Goal: Task Accomplishment & Management: Manage account settings

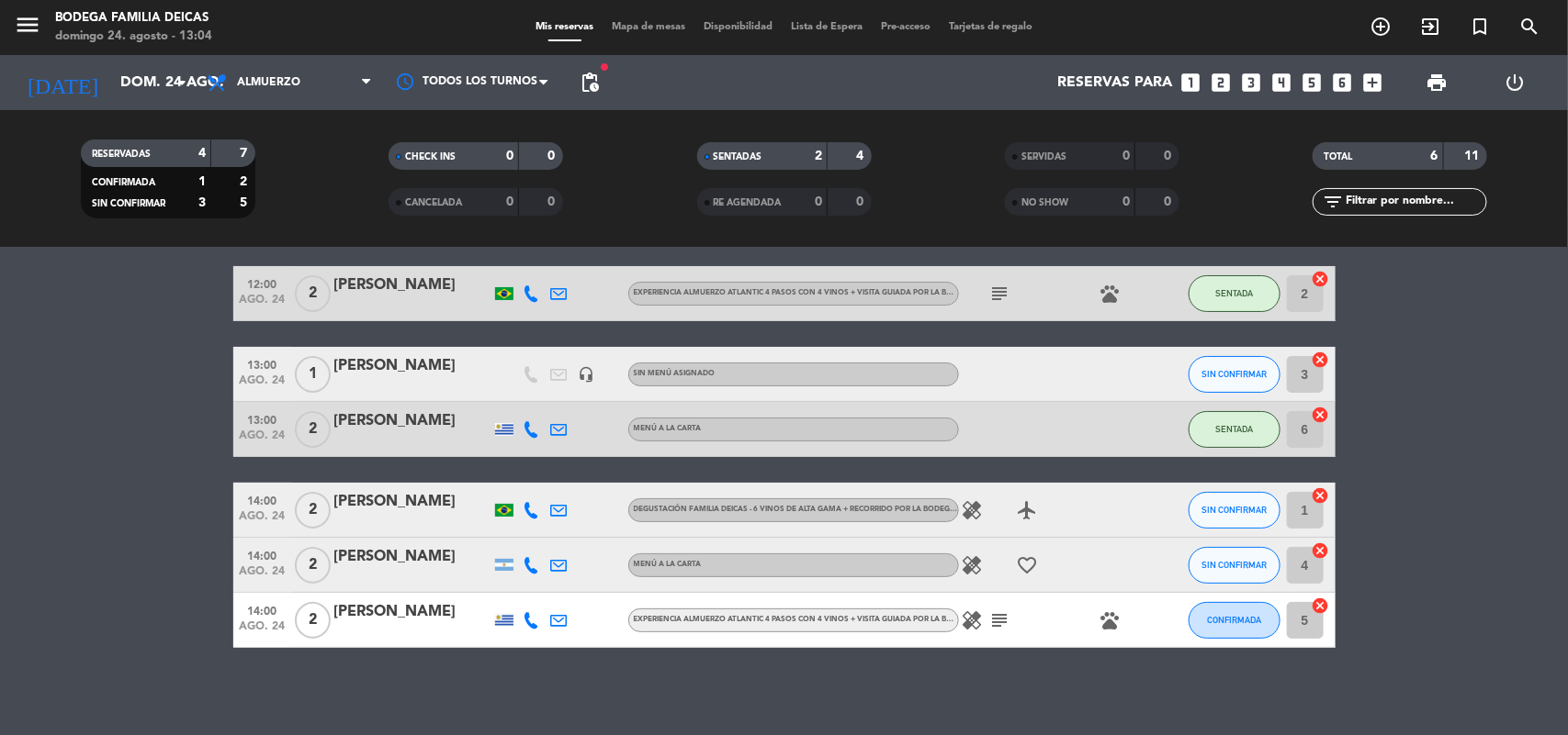
scroll to position [69, 0]
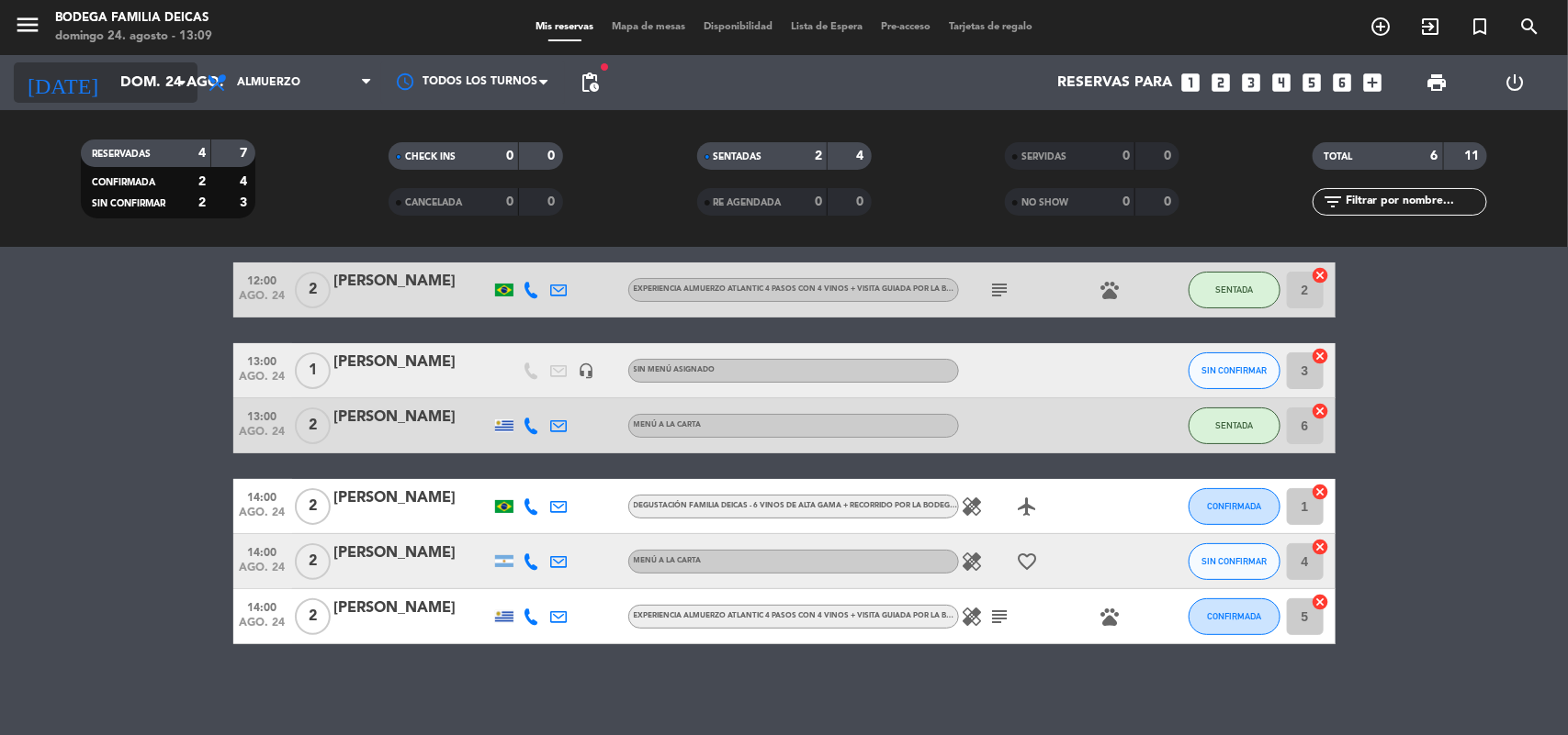
click at [150, 67] on input "dom. 24 ago." at bounding box center [208, 83] width 194 height 36
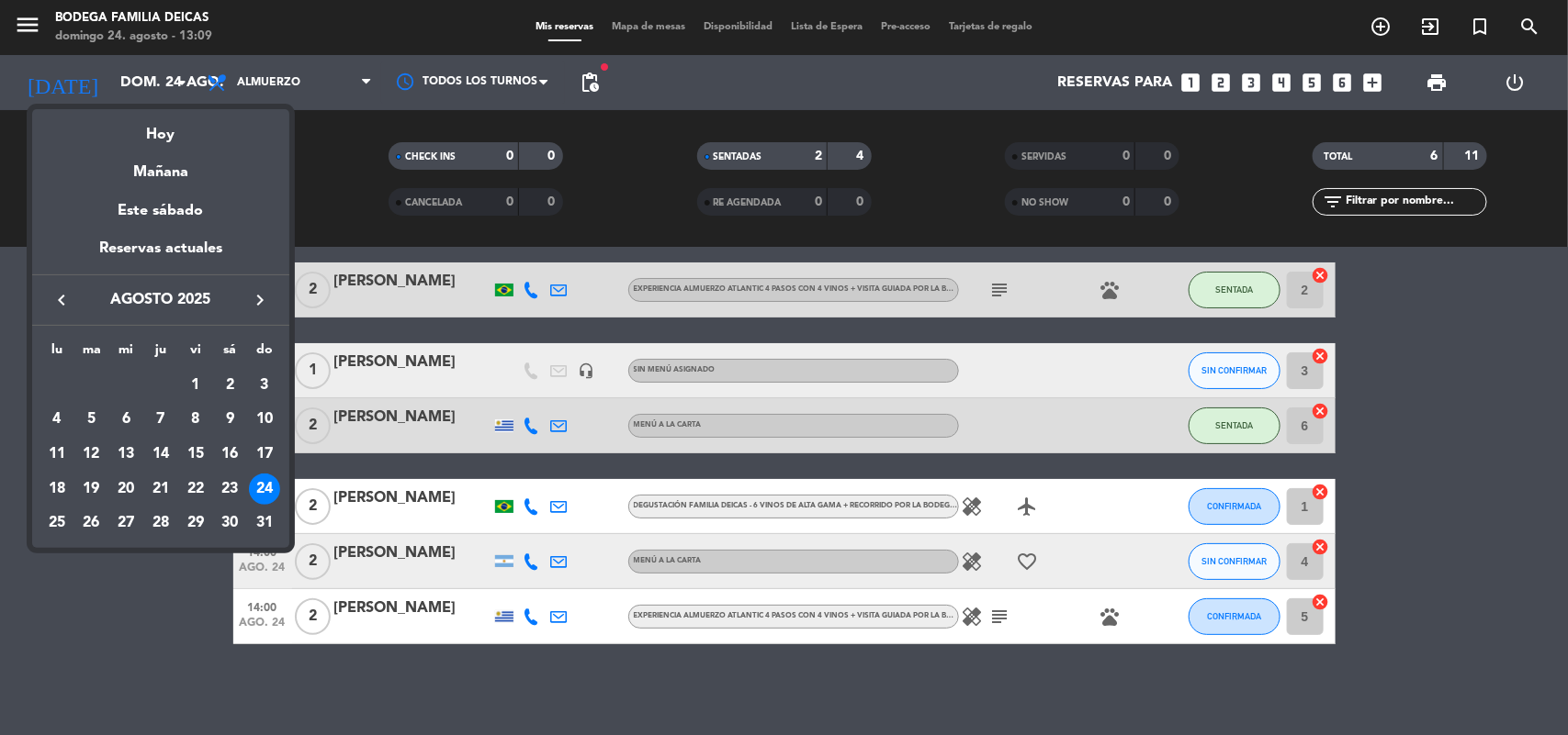
click at [92, 521] on div "26" at bounding box center [92, 523] width 32 height 32
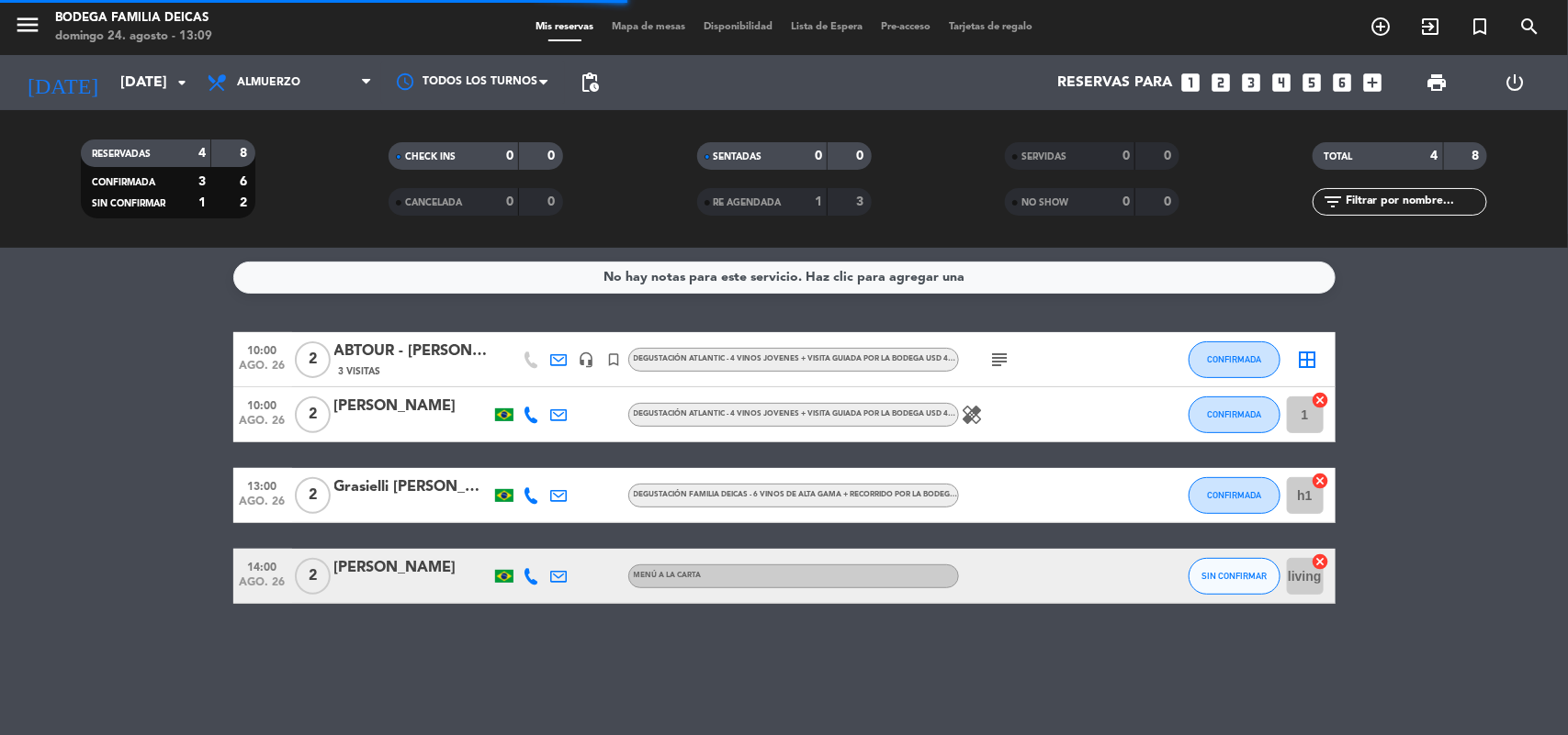
scroll to position [0, 0]
click at [998, 359] on icon "subject" at bounding box center [1000, 360] width 22 height 22
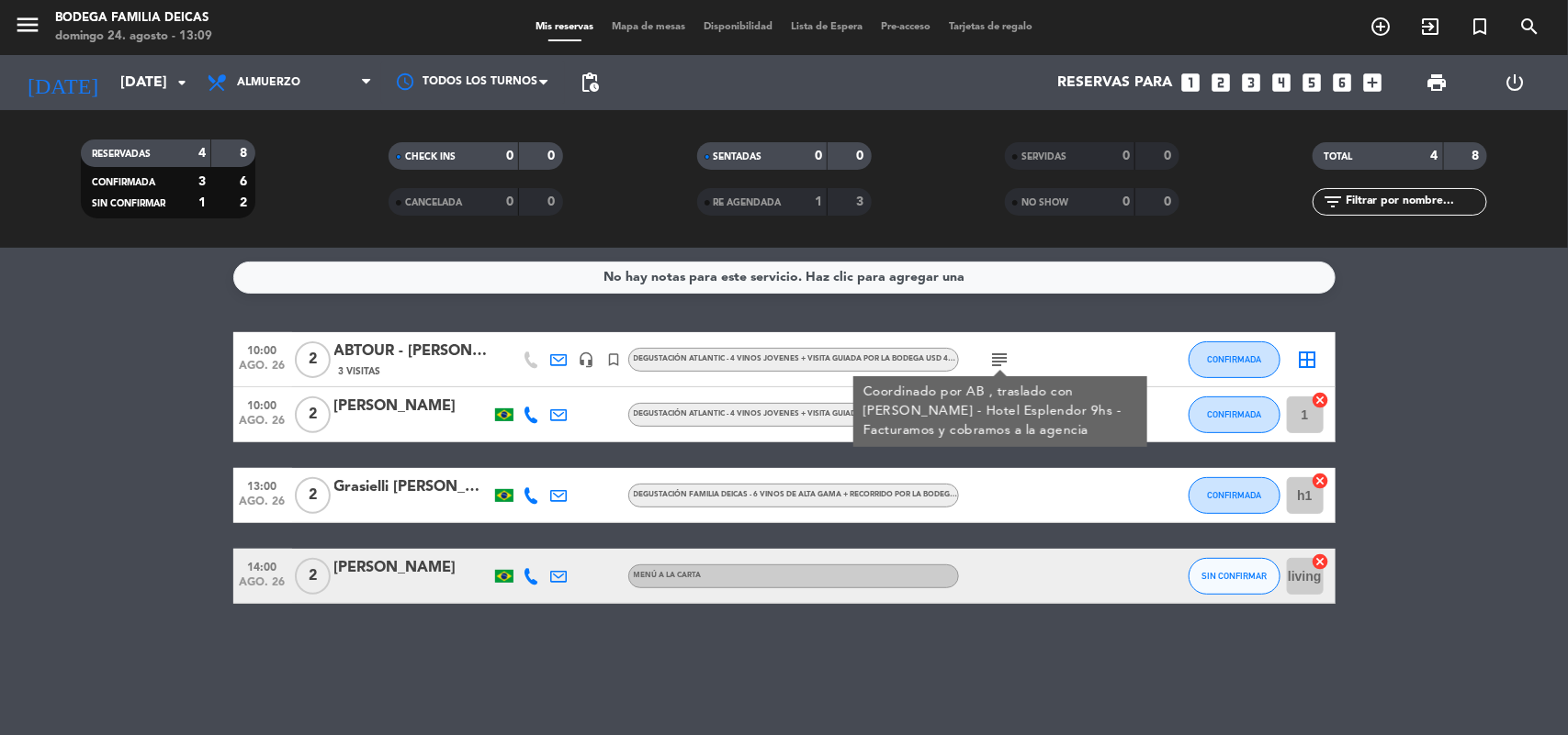
click at [847, 630] on div "No hay notas para este servicio. Haz clic para agregar una 10:00 [DATE] 2 ABTOU…" at bounding box center [784, 491] width 1568 height 487
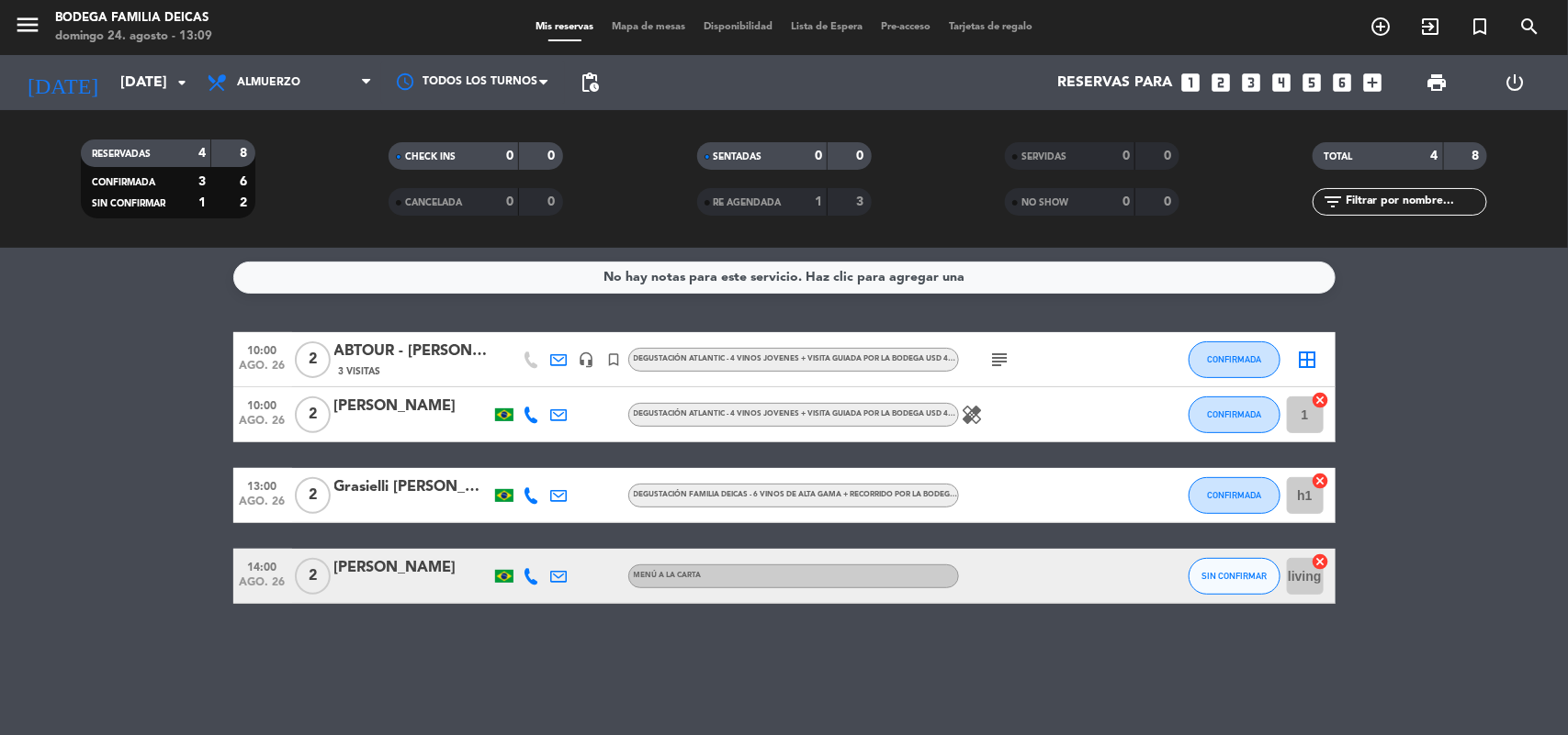
click at [474, 352] on div "ABTOUR - [PERSON_NAME] / [PERSON_NAME]" at bounding box center [412, 352] width 157 height 24
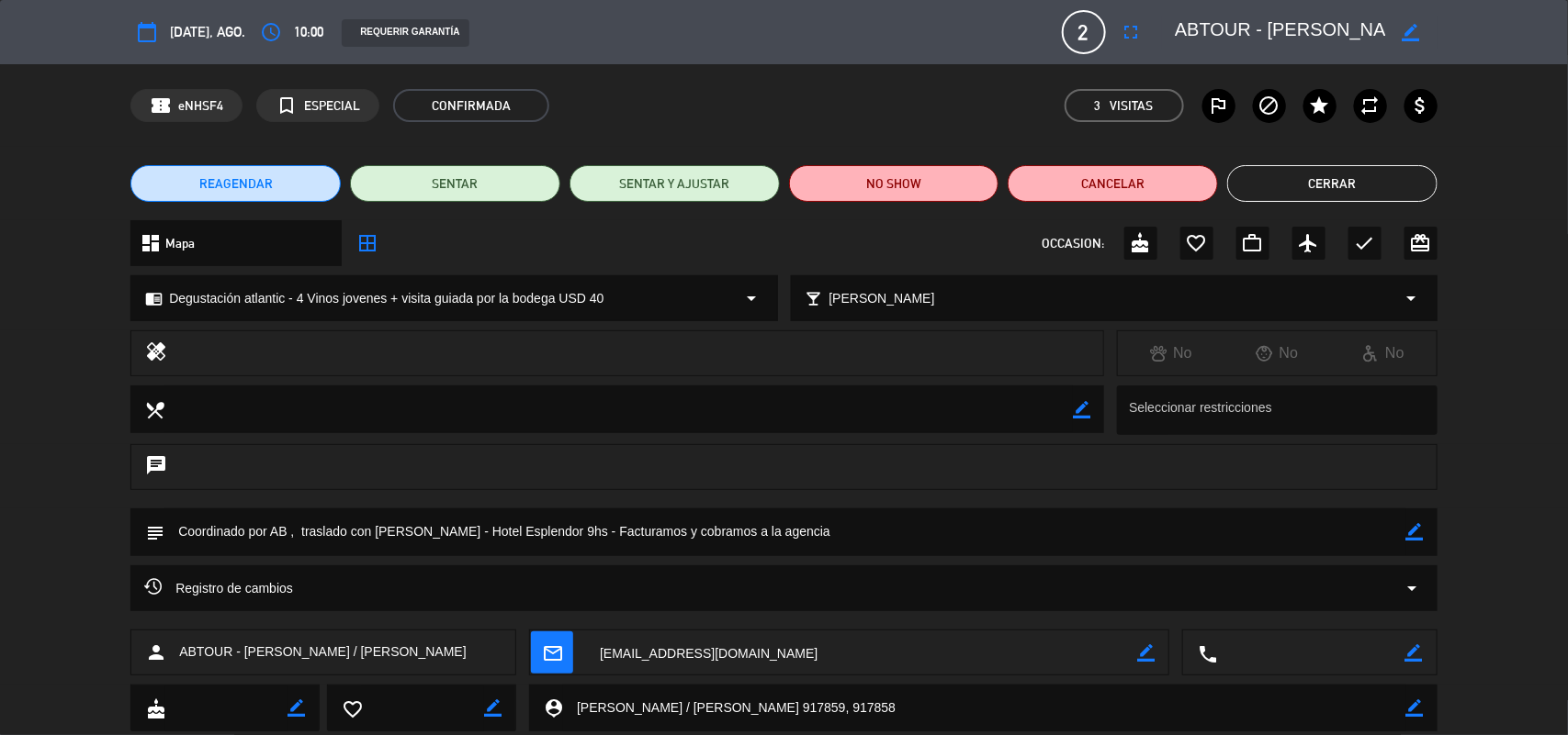
click at [1309, 171] on button "Cerrar" at bounding box center [1332, 183] width 210 height 37
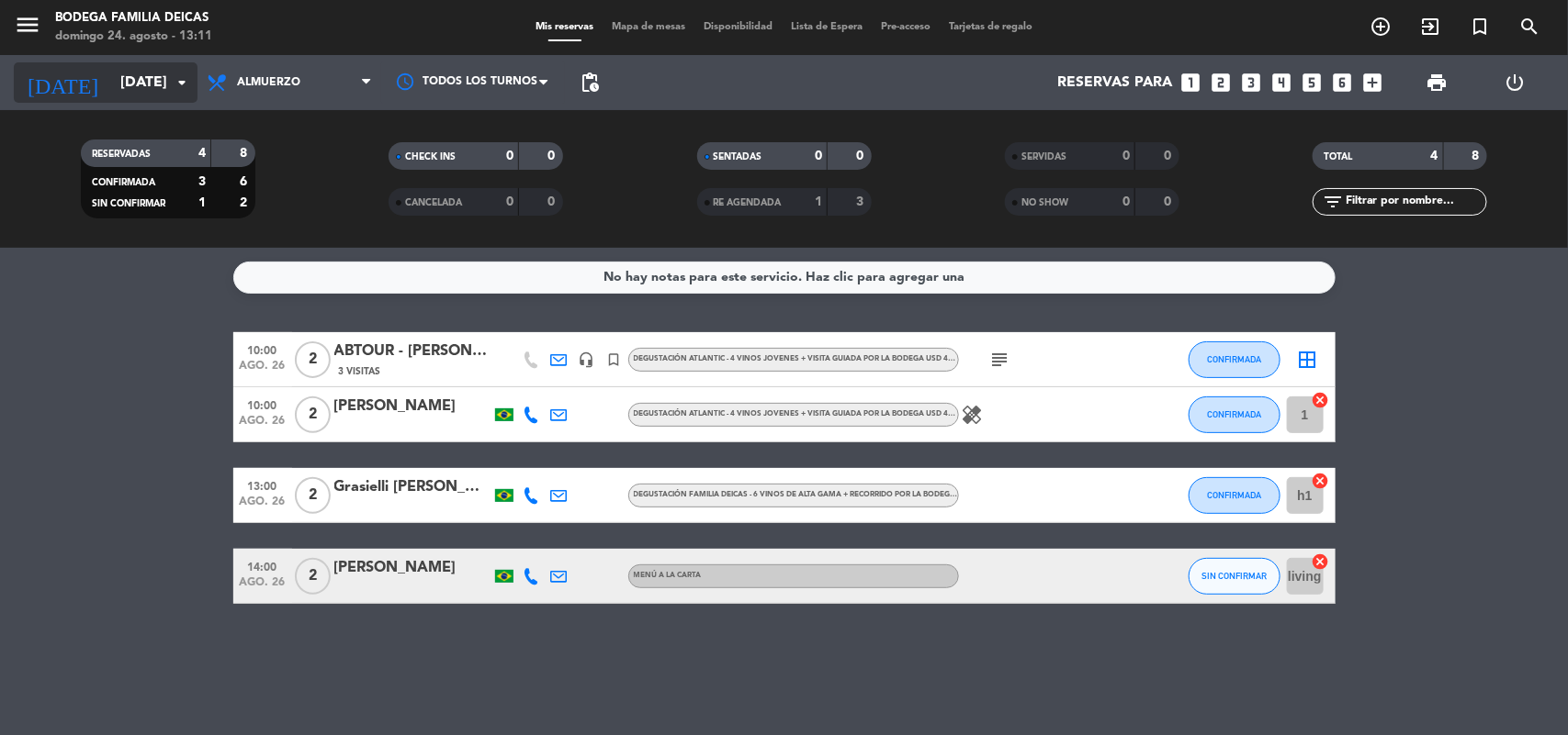
click at [170, 88] on icon "arrow_drop_down" at bounding box center [181, 82] width 22 height 22
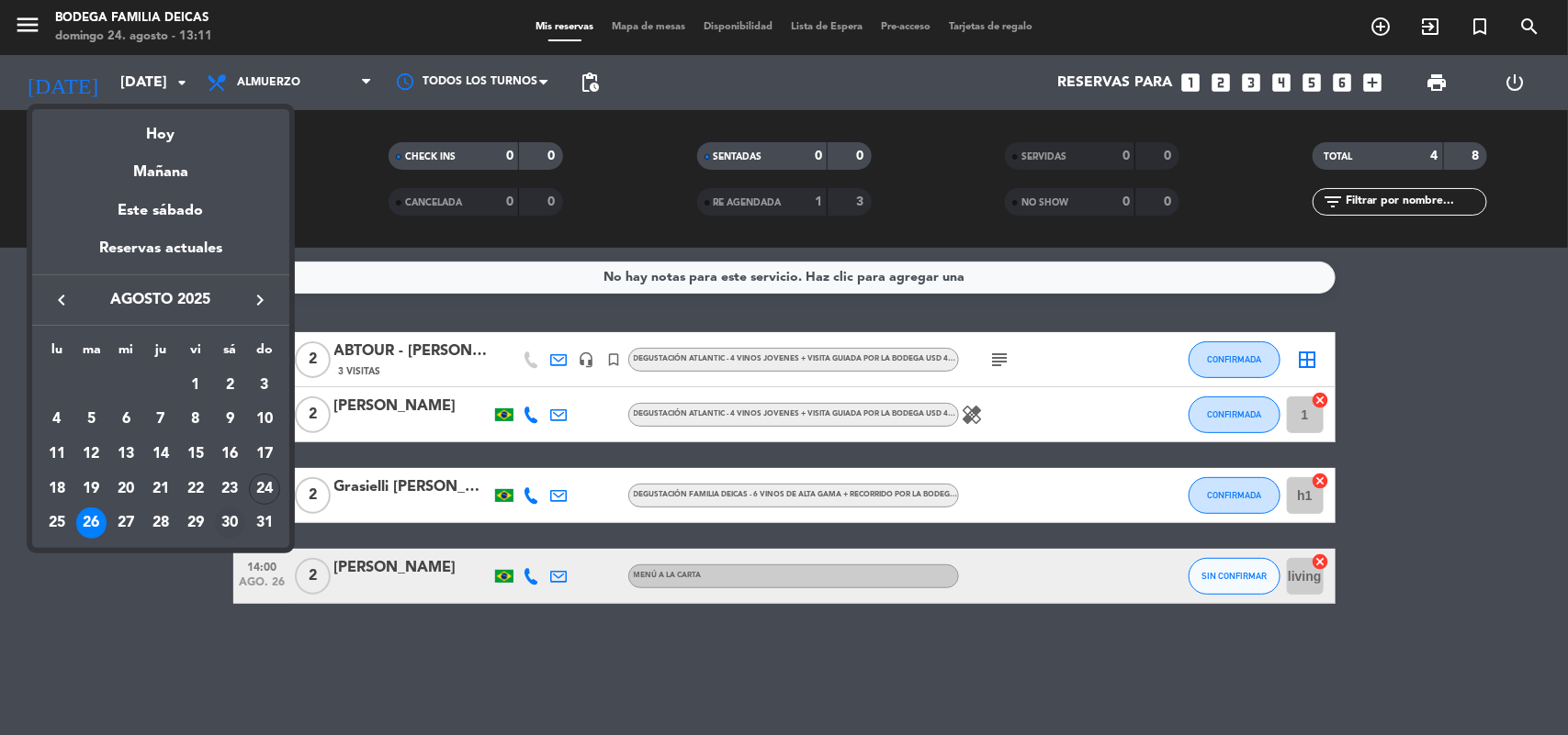
click at [228, 517] on div "30" at bounding box center [230, 523] width 32 height 32
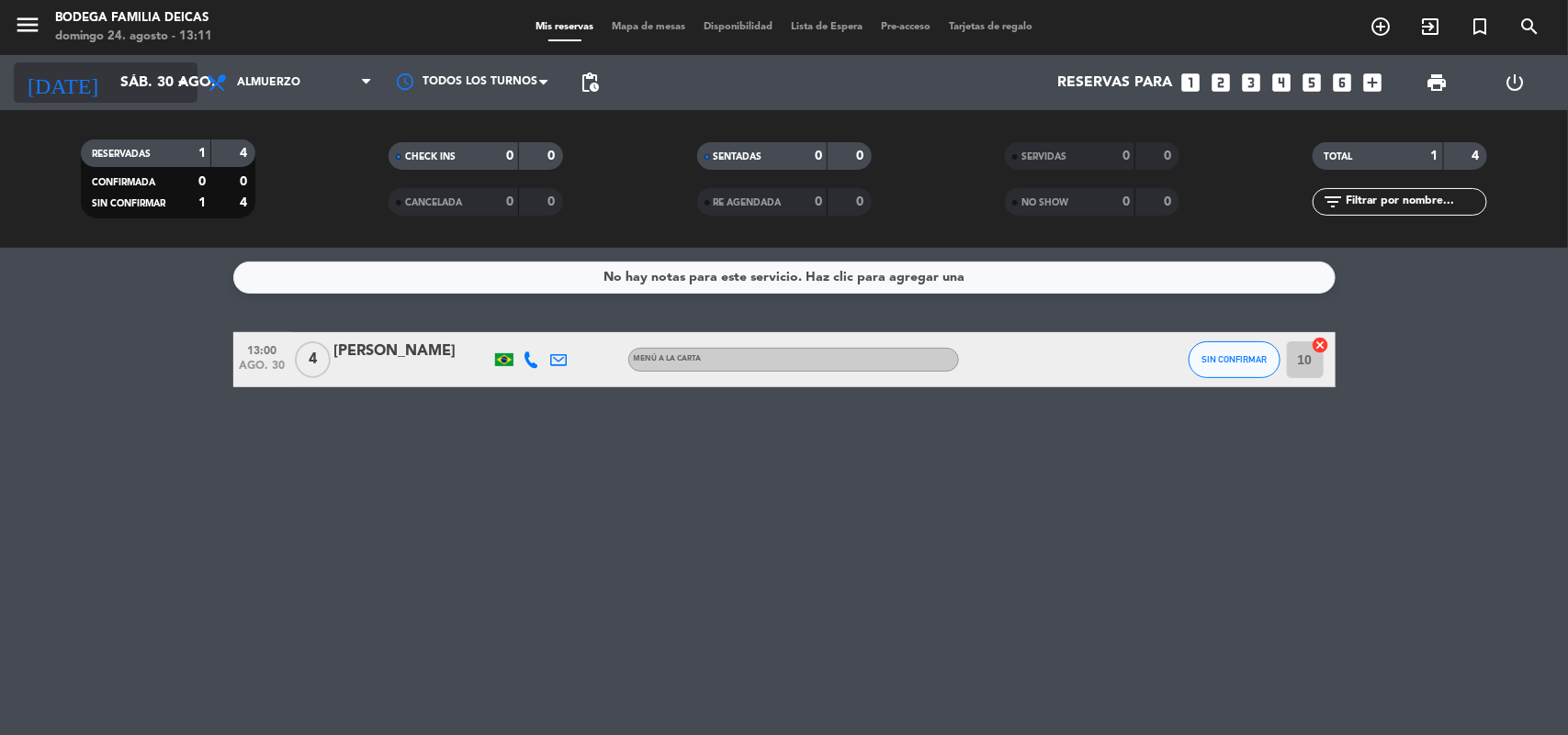
click at [174, 74] on icon "arrow_drop_down" at bounding box center [181, 82] width 22 height 22
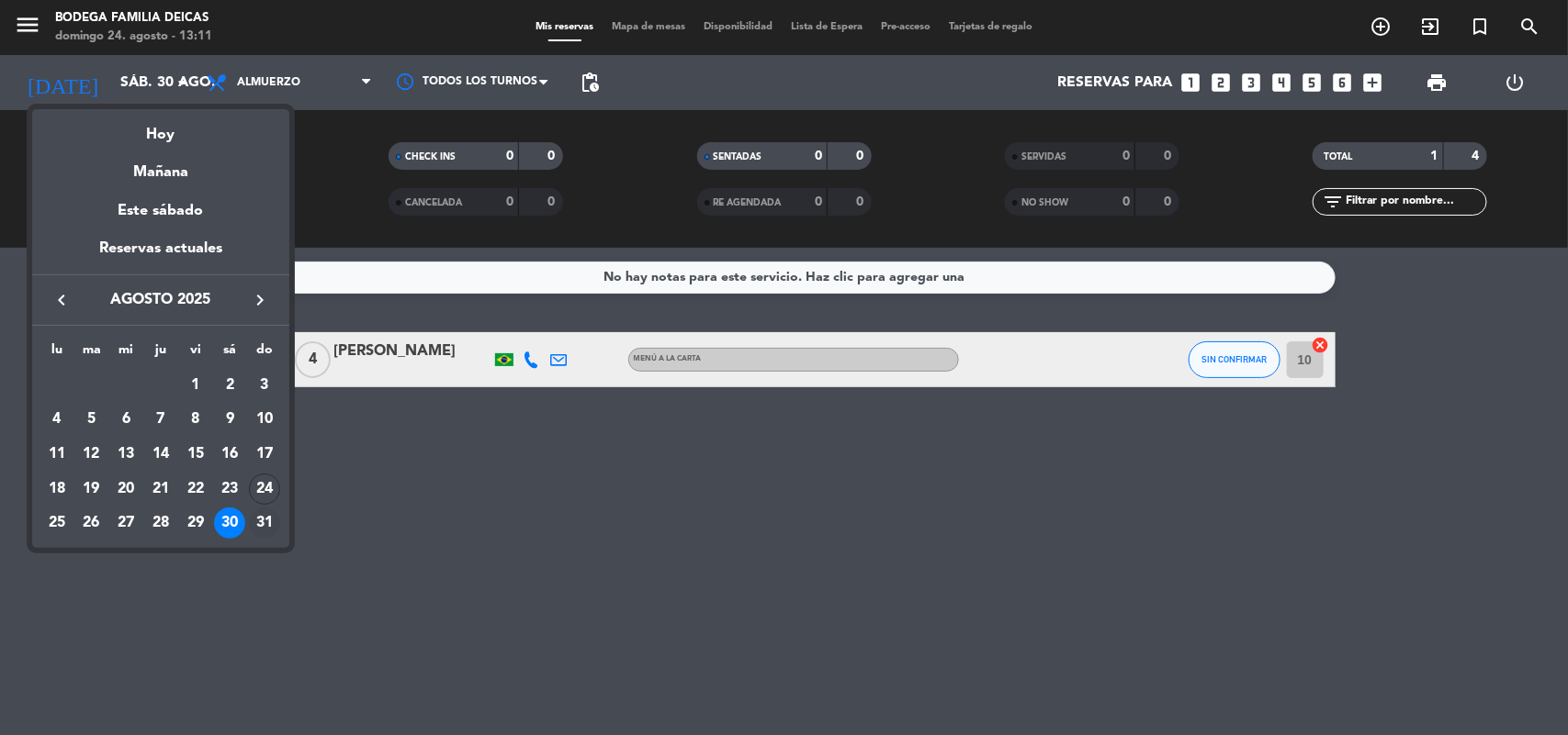
click at [262, 519] on div "31" at bounding box center [265, 523] width 32 height 32
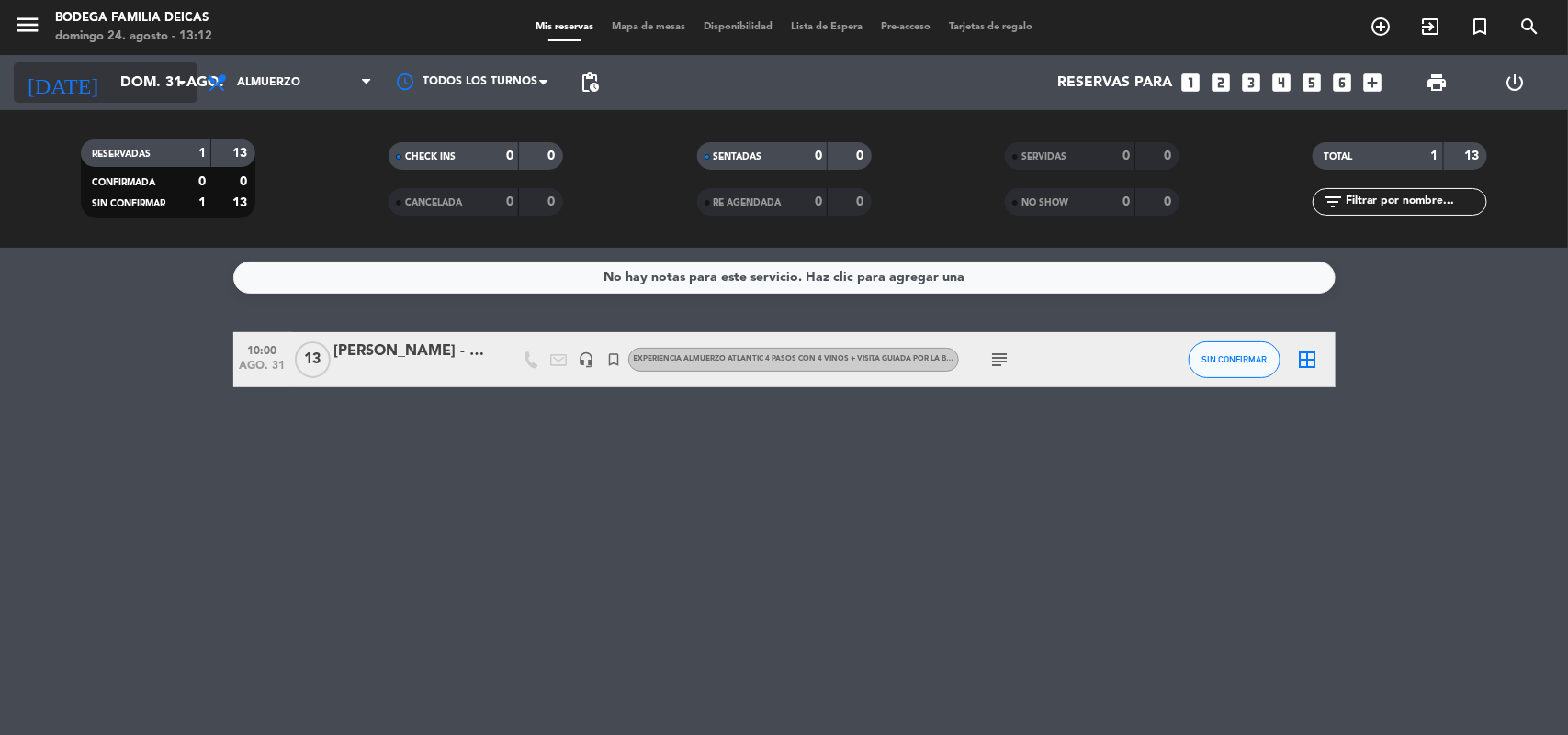
click at [157, 89] on input "dom. 31 ago." at bounding box center [208, 83] width 194 height 36
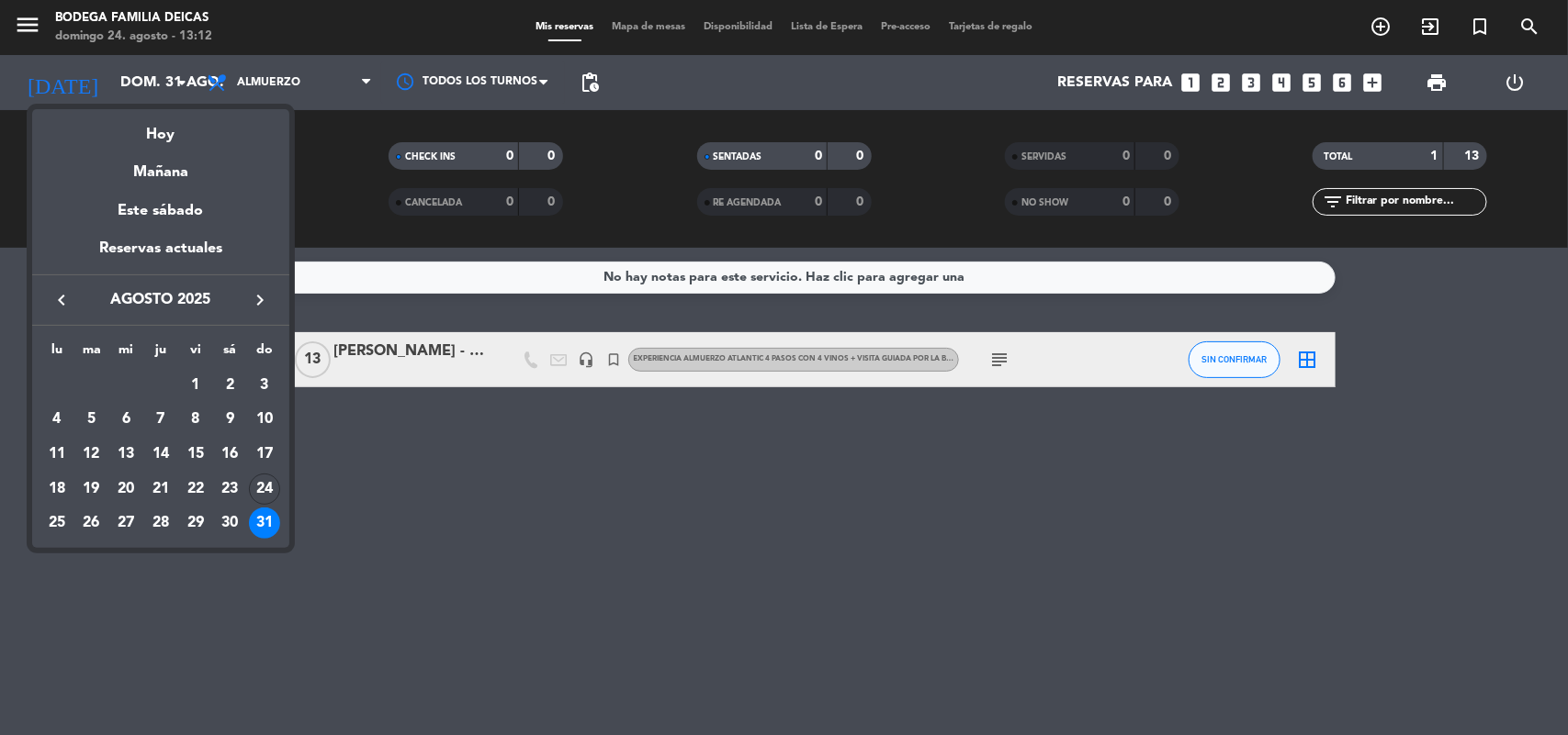
click at [255, 307] on icon "keyboard_arrow_right" at bounding box center [260, 300] width 22 height 22
click at [225, 416] on div "6" at bounding box center [230, 420] width 32 height 32
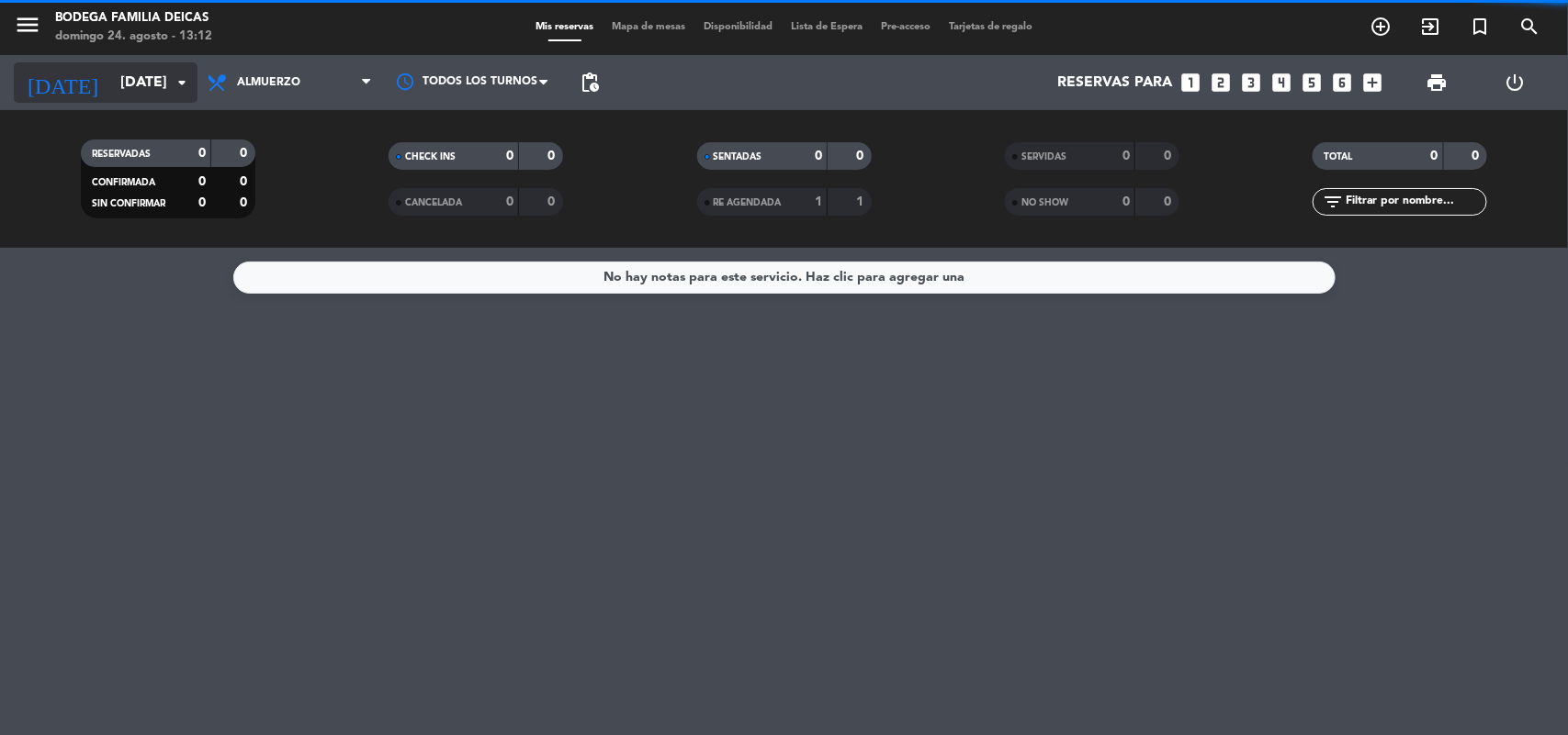
click at [172, 85] on icon "arrow_drop_down" at bounding box center [181, 82] width 22 height 22
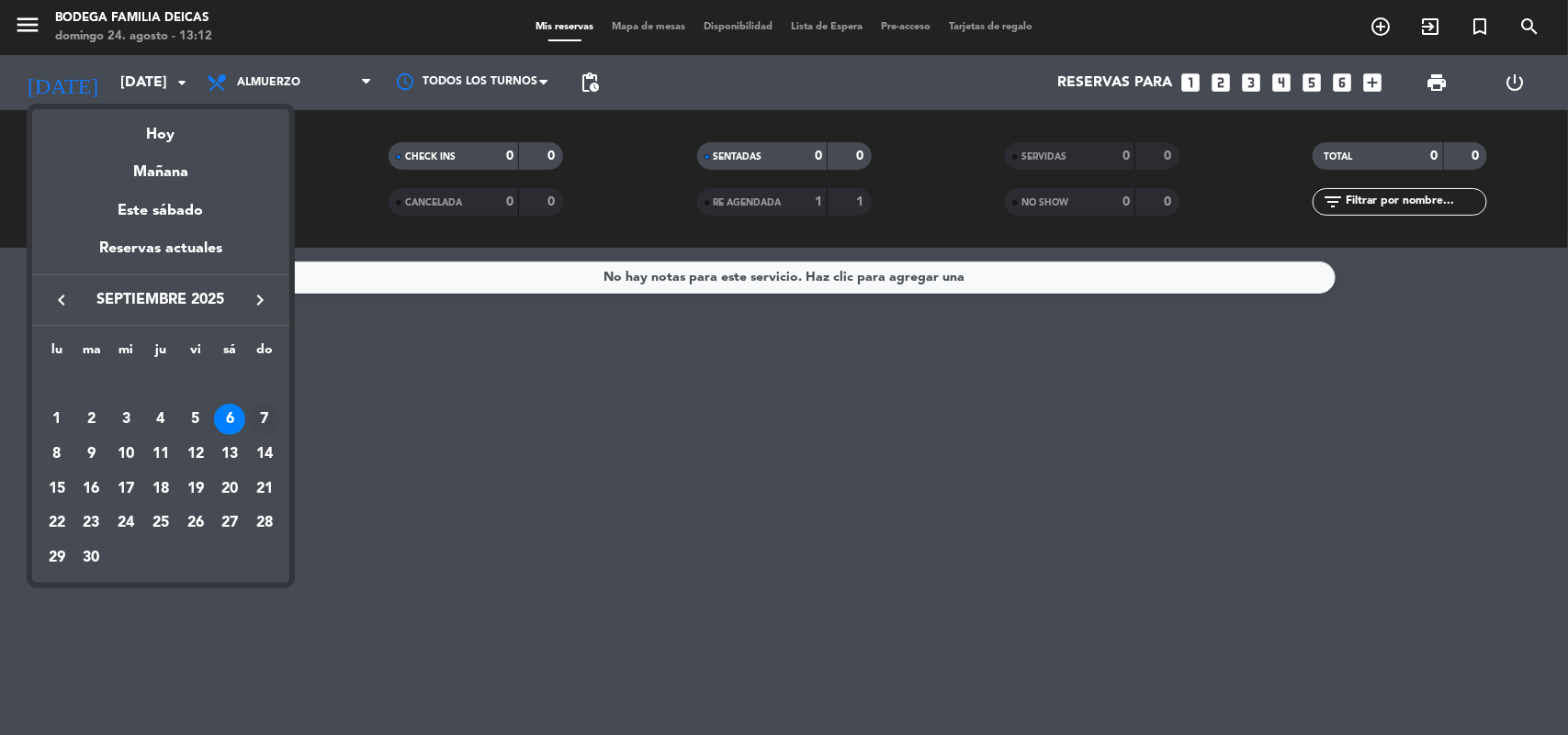
click at [269, 418] on div "7" at bounding box center [265, 420] width 32 height 32
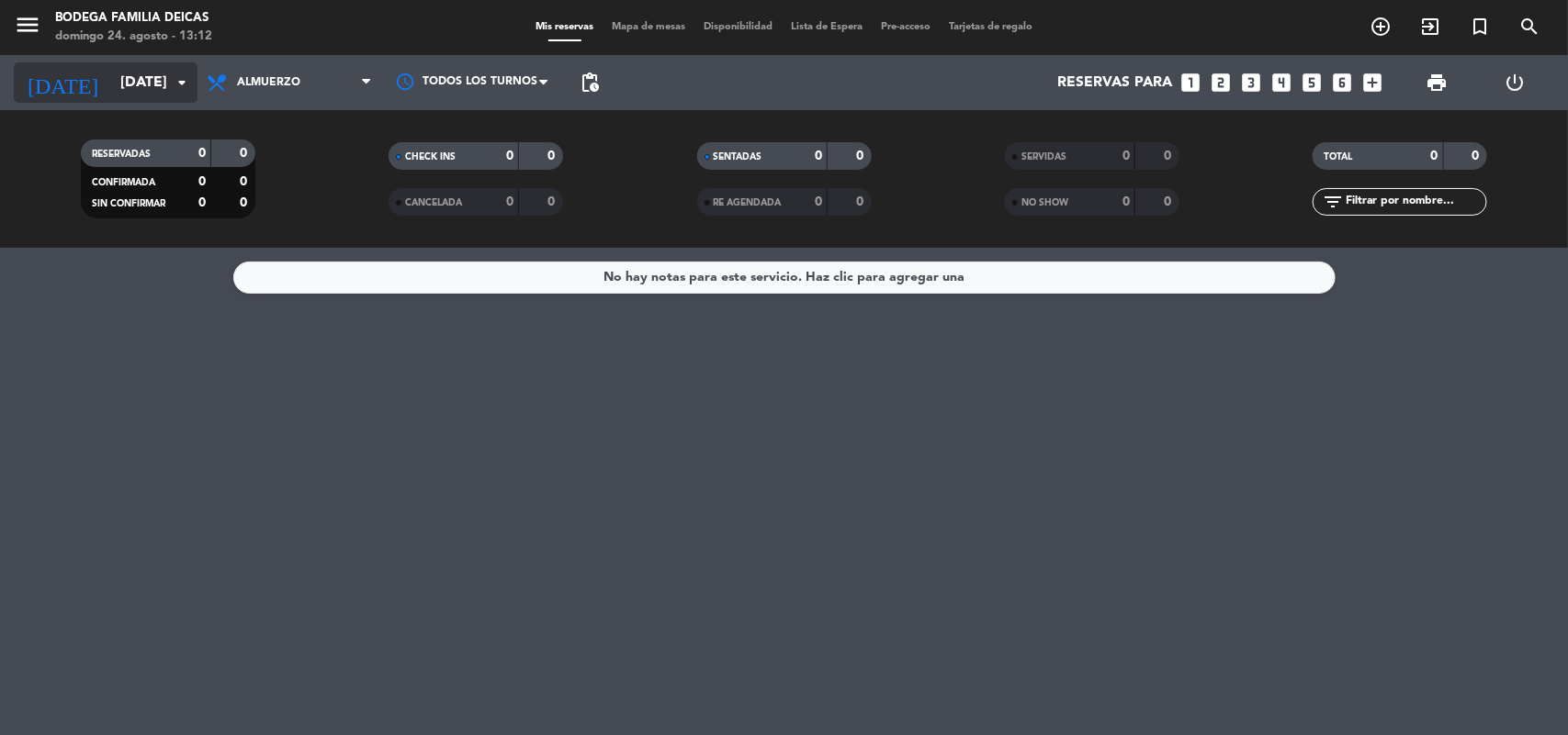
click at [172, 96] on input "[DATE]" at bounding box center [208, 83] width 194 height 36
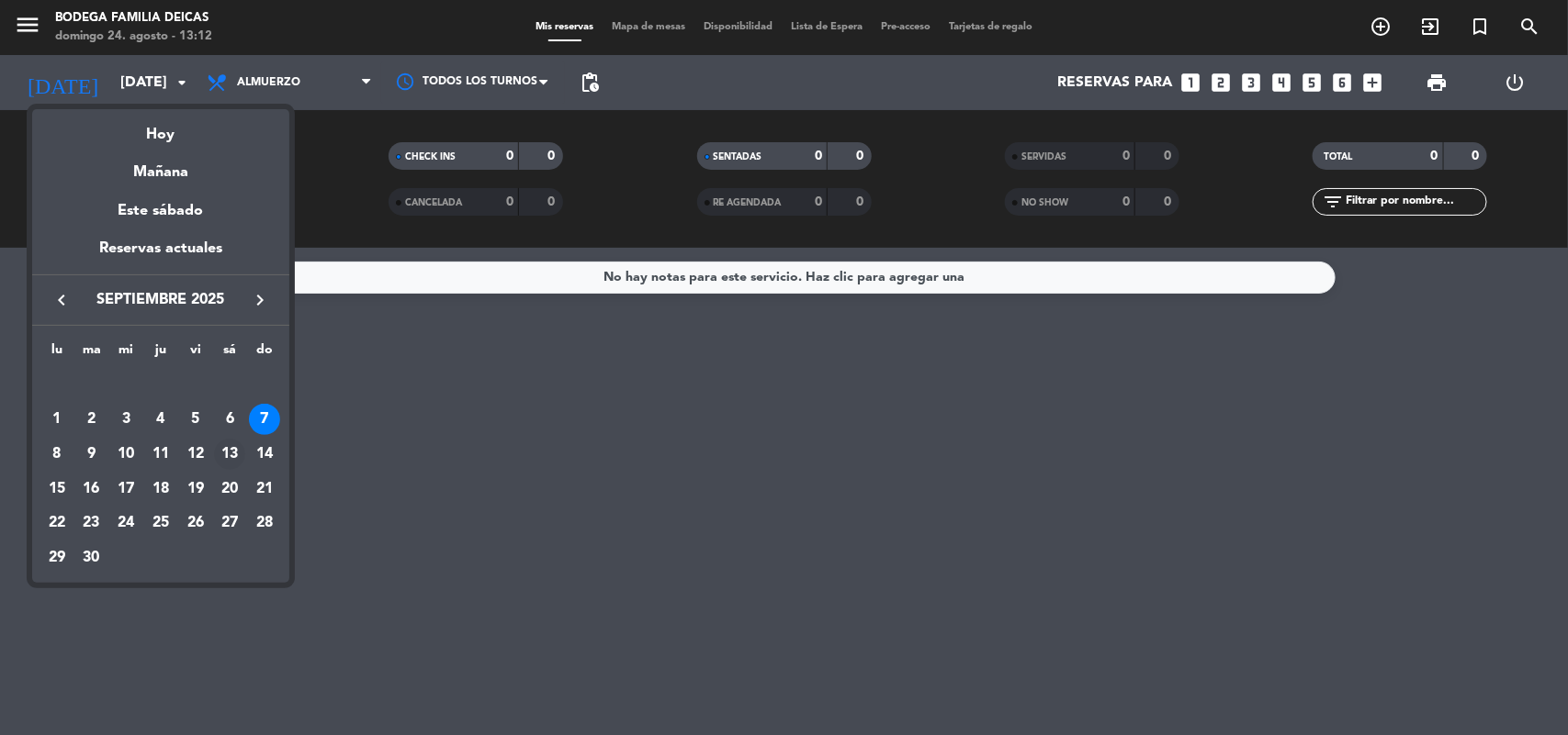
click at [223, 451] on div "13" at bounding box center [230, 455] width 32 height 32
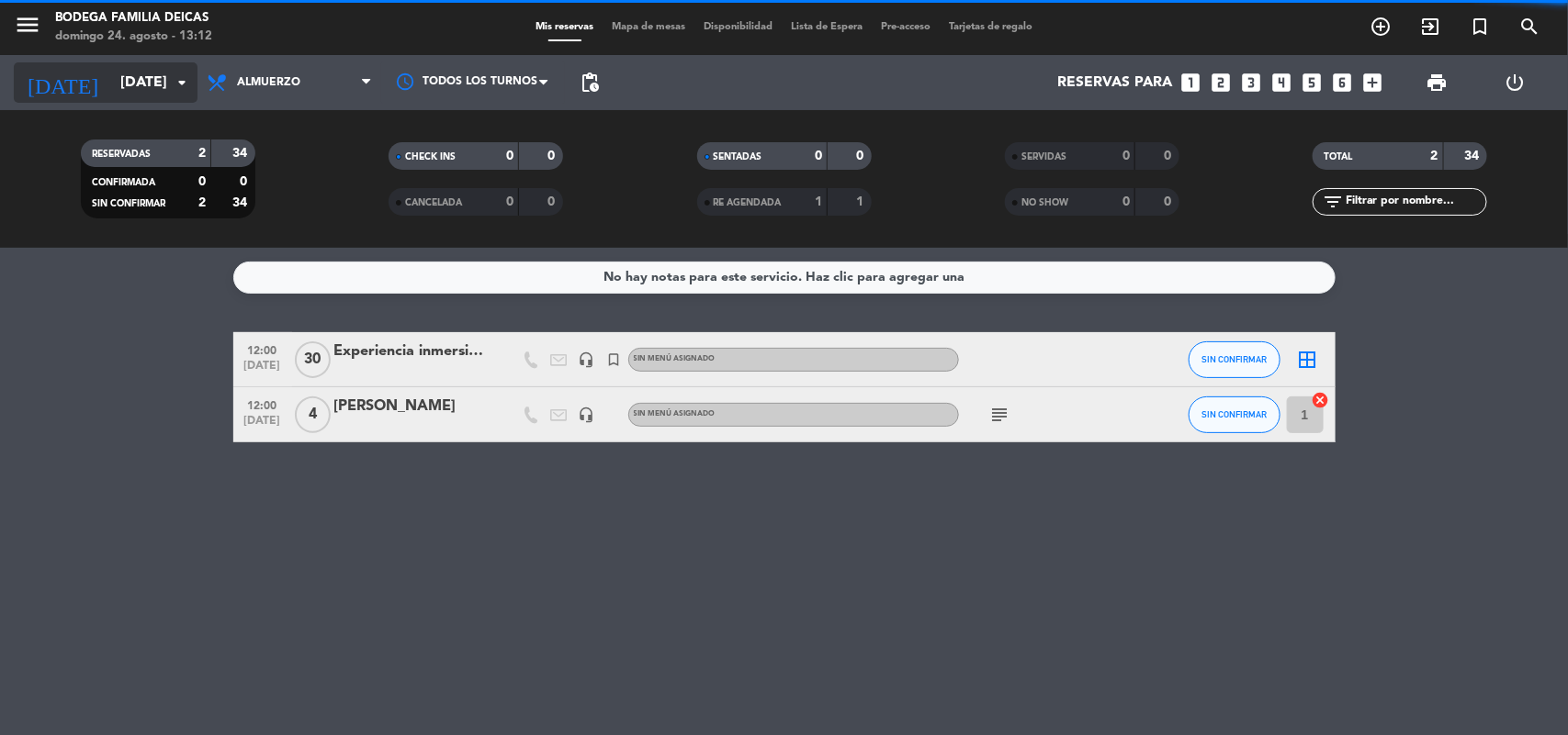
click at [158, 79] on input "[DATE]" at bounding box center [208, 83] width 194 height 36
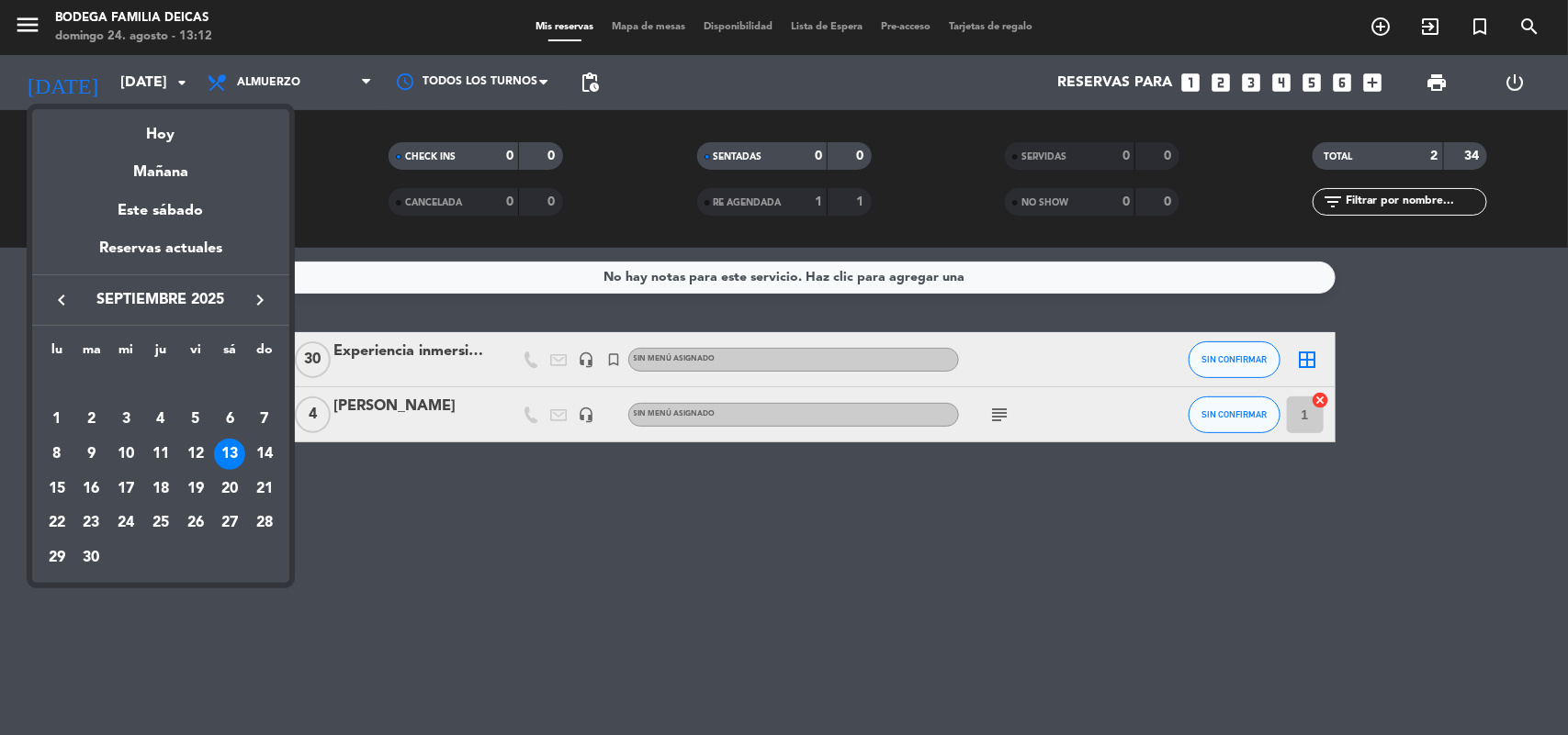
drag, startPoint x: 268, startPoint y: 452, endPoint x: 253, endPoint y: 383, distance: 70.6
click at [267, 452] on div "14" at bounding box center [265, 455] width 32 height 32
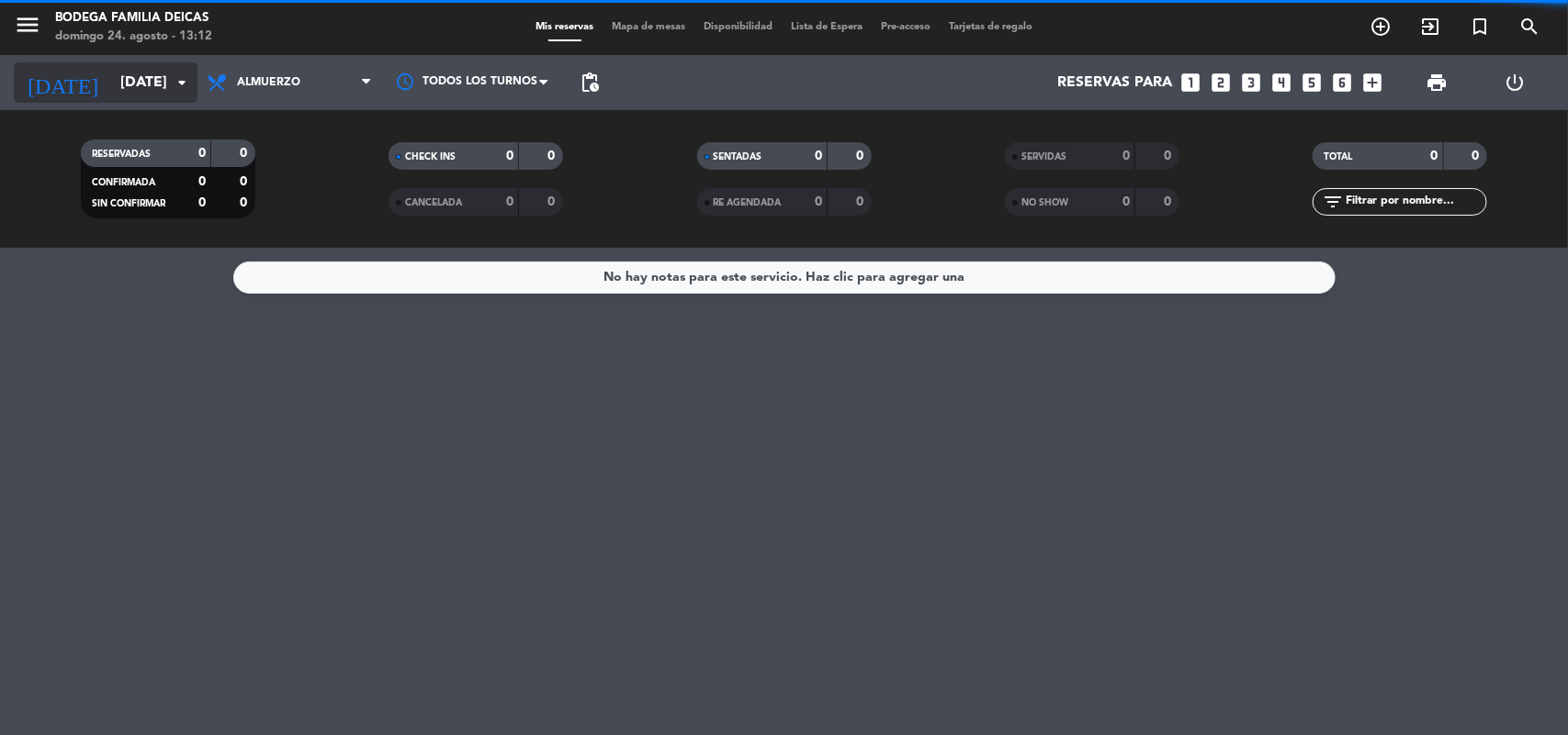
click at [176, 81] on icon "arrow_drop_down" at bounding box center [181, 82] width 22 height 22
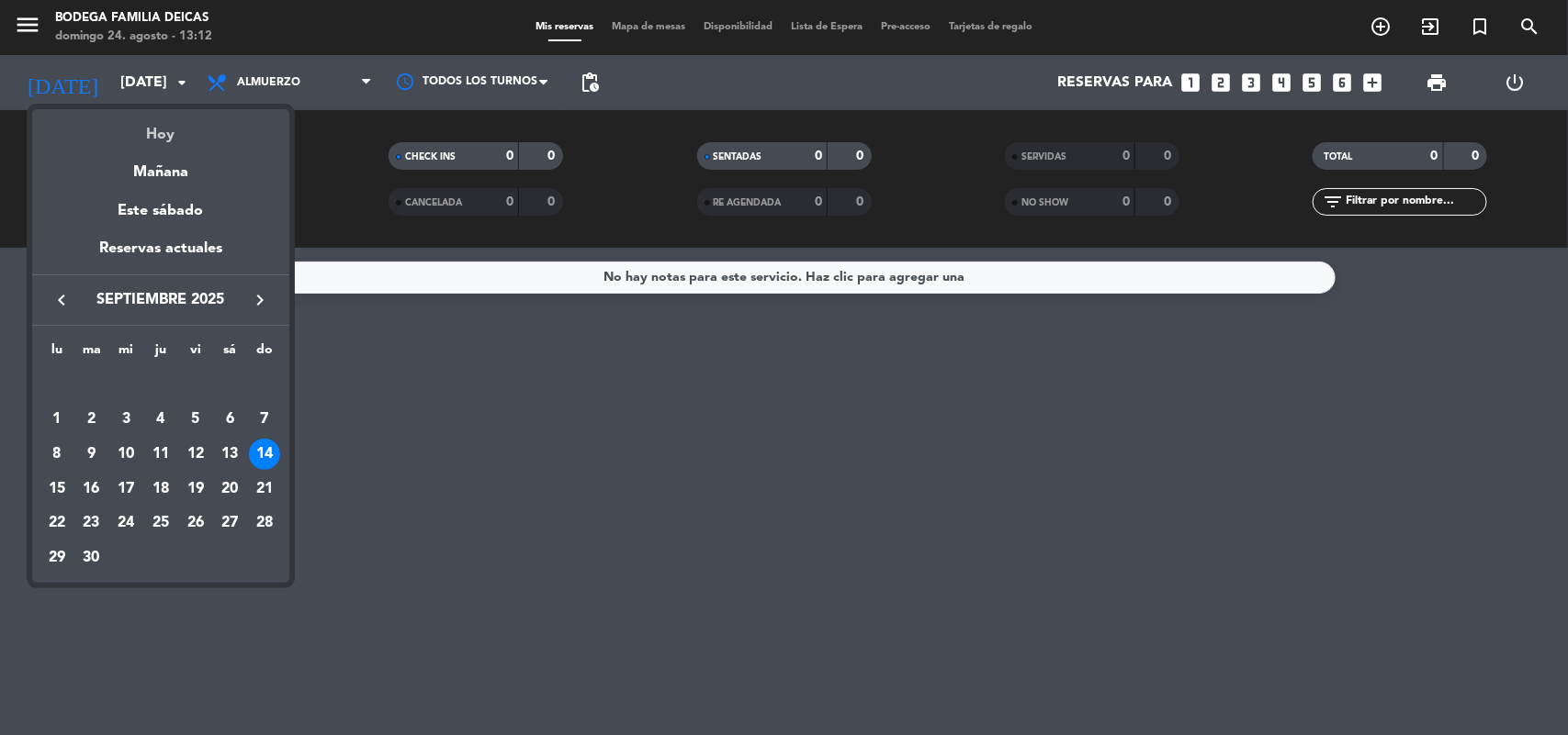
click at [170, 135] on div "Hoy" at bounding box center [160, 128] width 257 height 38
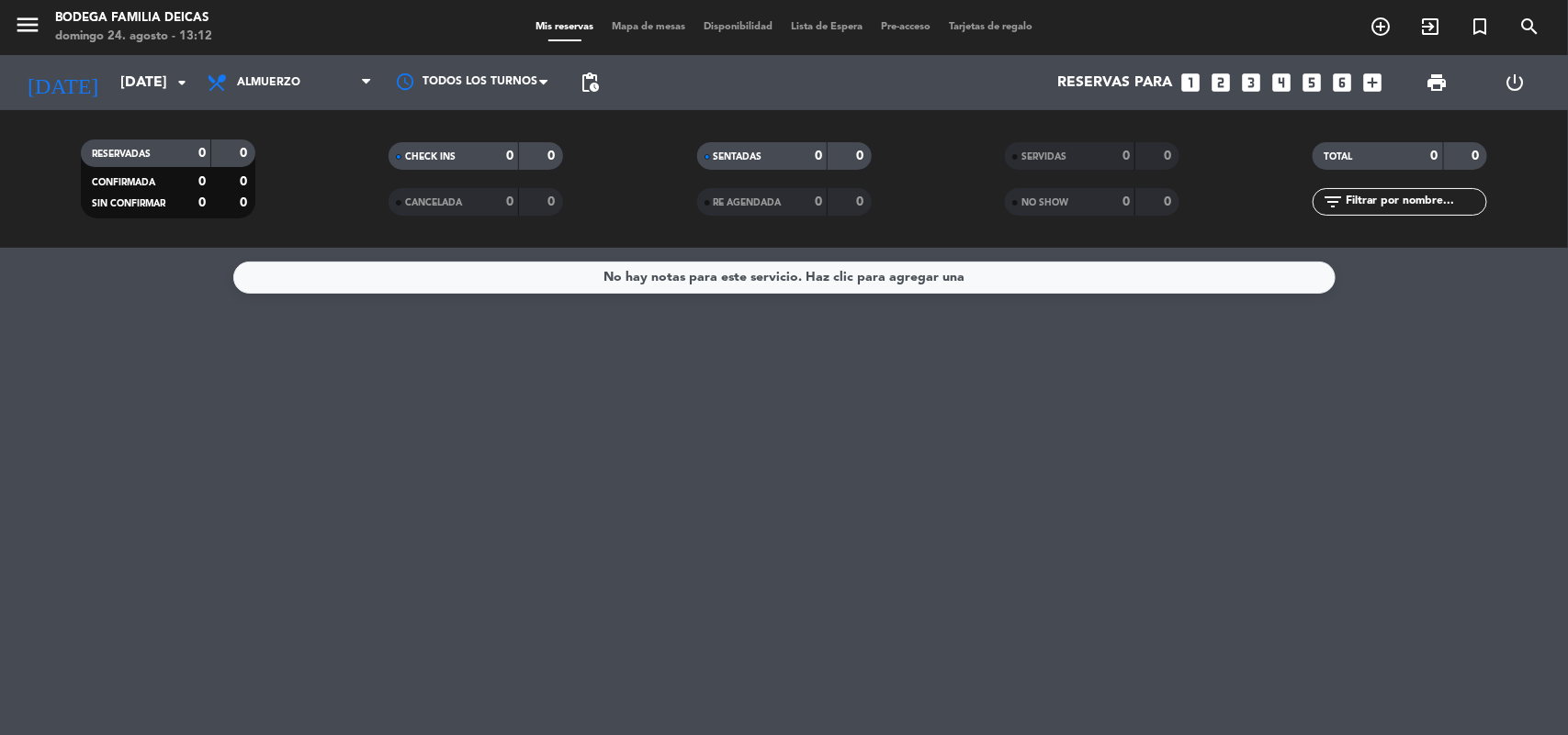
type input "dom. 24 ago."
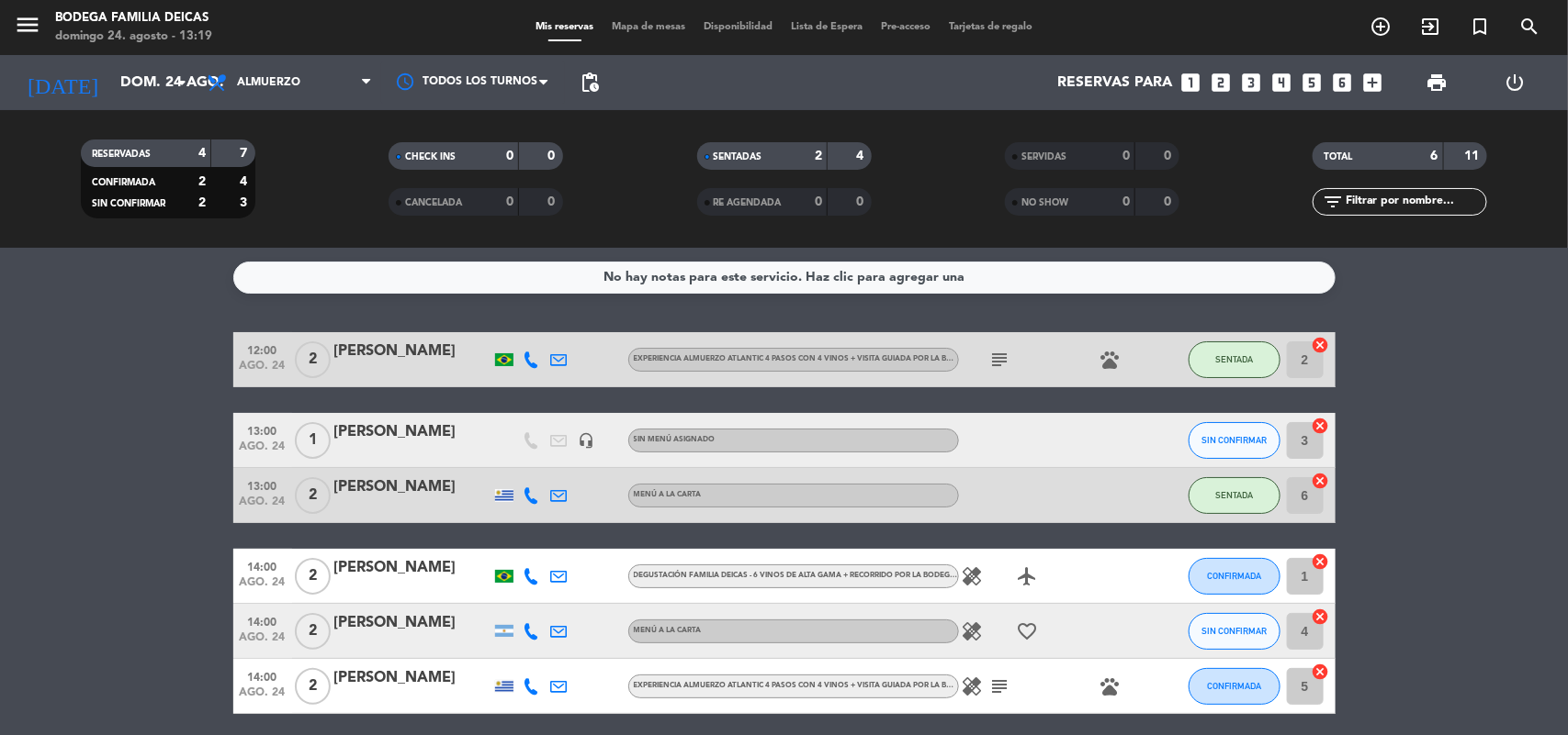
click at [386, 576] on div "[PERSON_NAME]" at bounding box center [412, 569] width 157 height 24
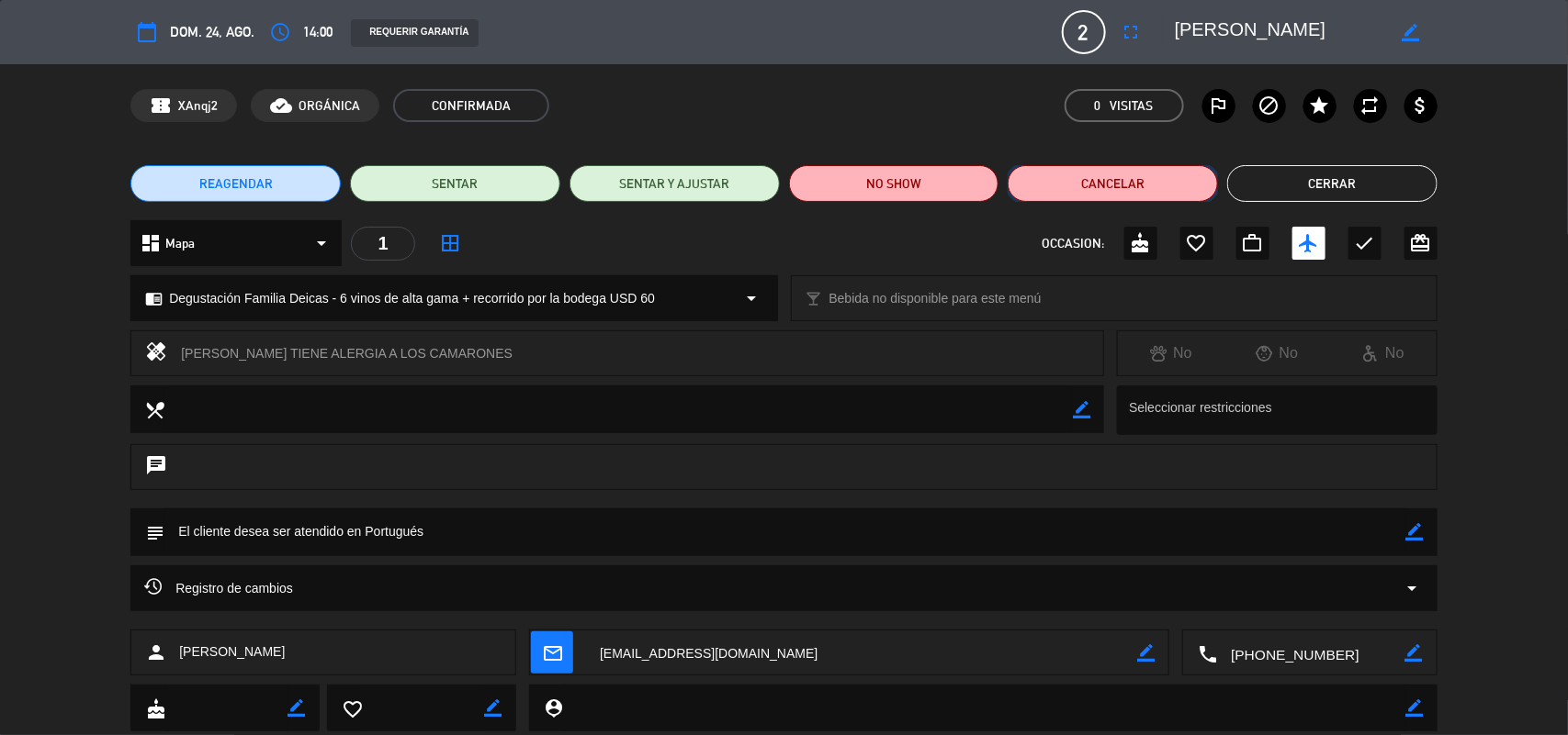
click at [1172, 174] on button "Cancelar" at bounding box center [1113, 183] width 210 height 37
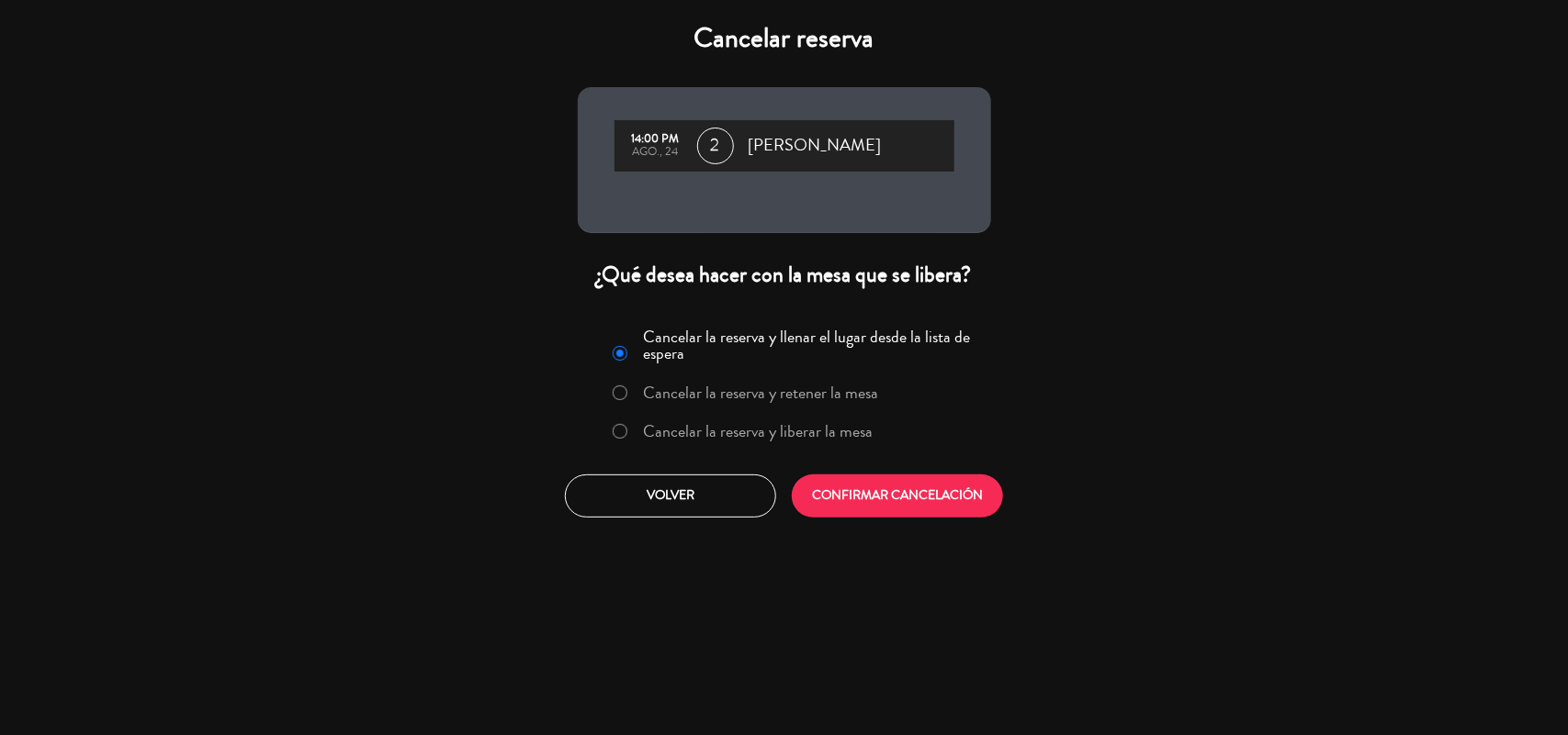
click at [621, 434] on input "Cancelar la reserva y liberar la mesa" at bounding box center [618, 430] width 12 height 12
radio input "true"
click at [865, 507] on button "CONFIRMAR CANCELACIÓN" at bounding box center [897, 496] width 211 height 44
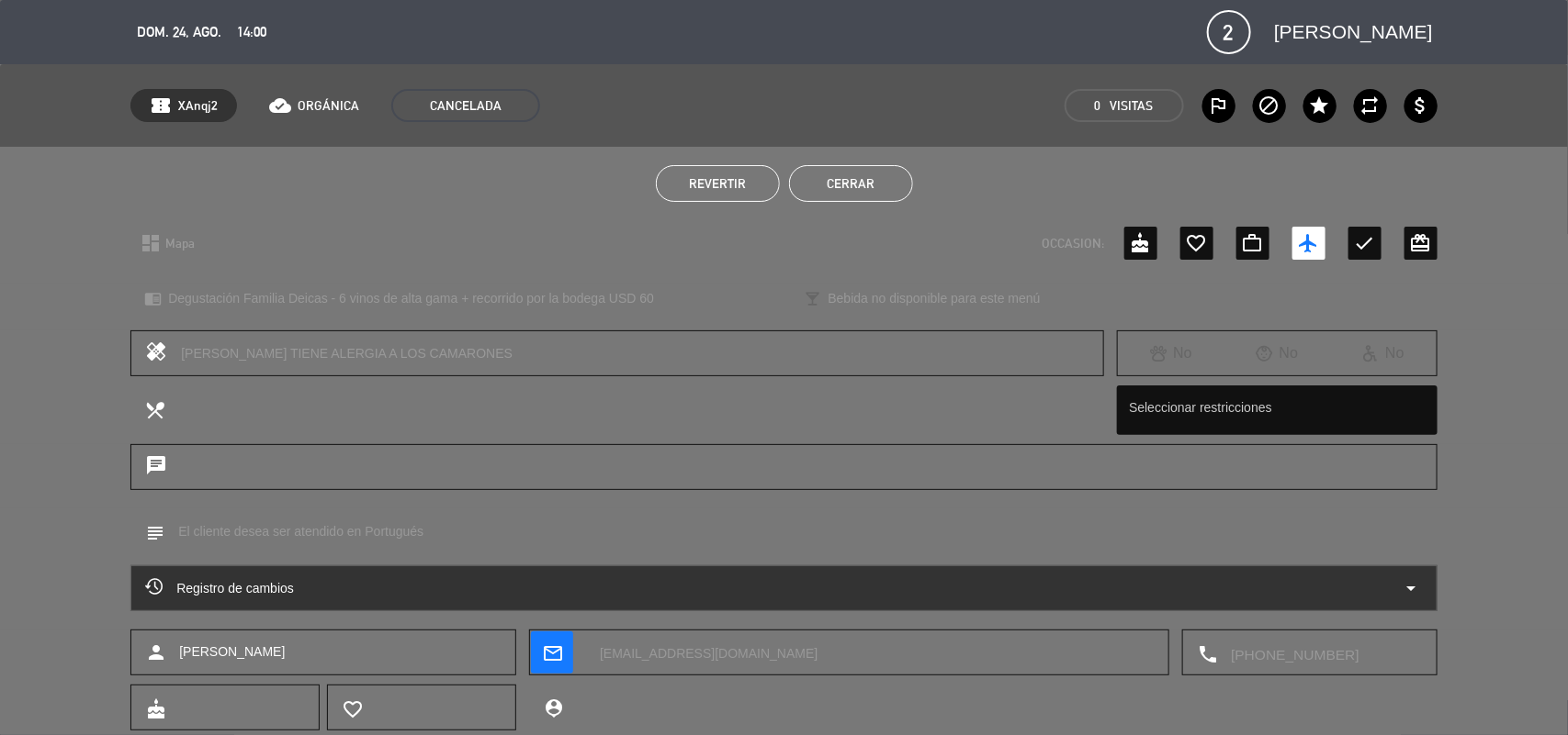
click at [855, 183] on button "Cerrar" at bounding box center [850, 183] width 124 height 37
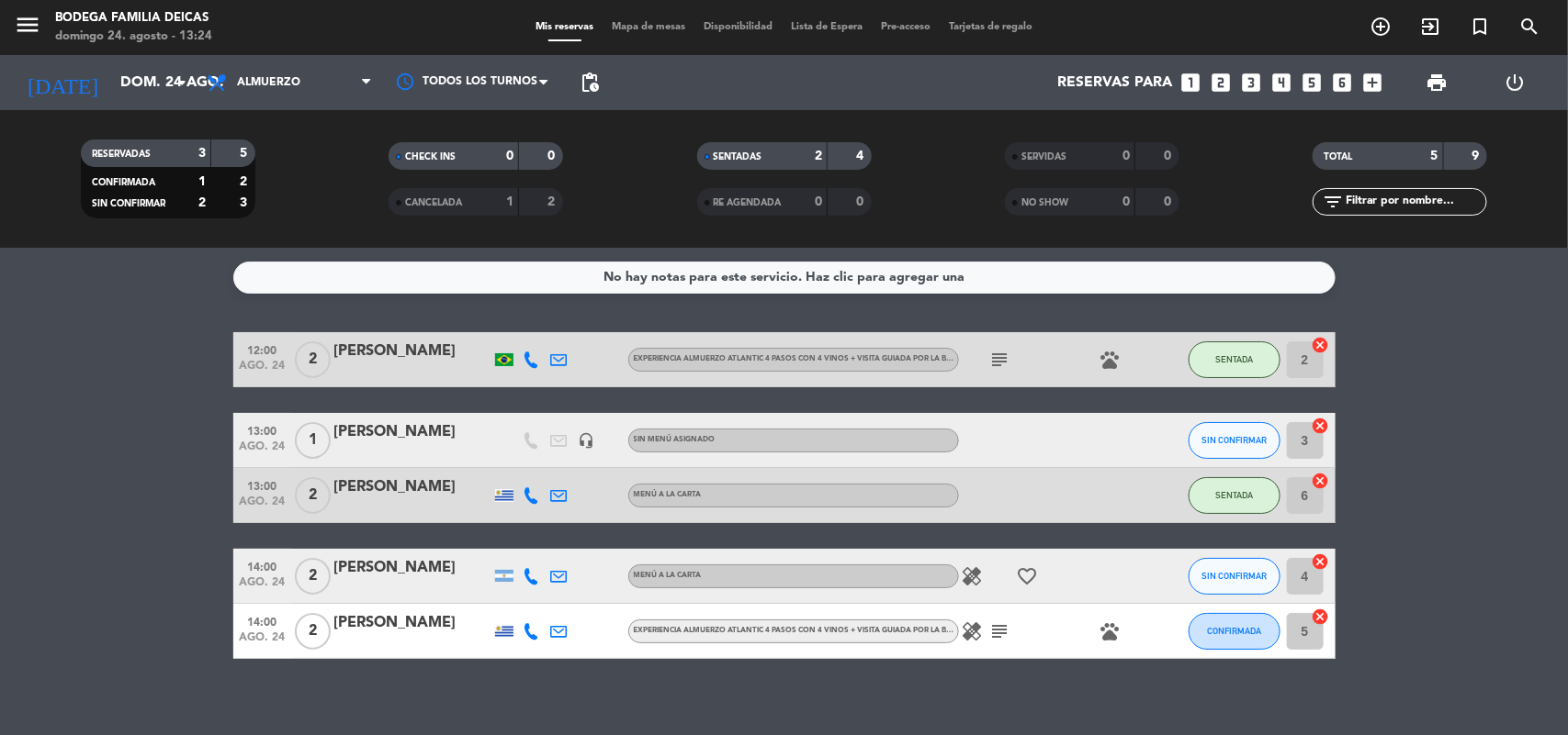
click at [352, 433] on div "[PERSON_NAME]" at bounding box center [412, 432] width 157 height 24
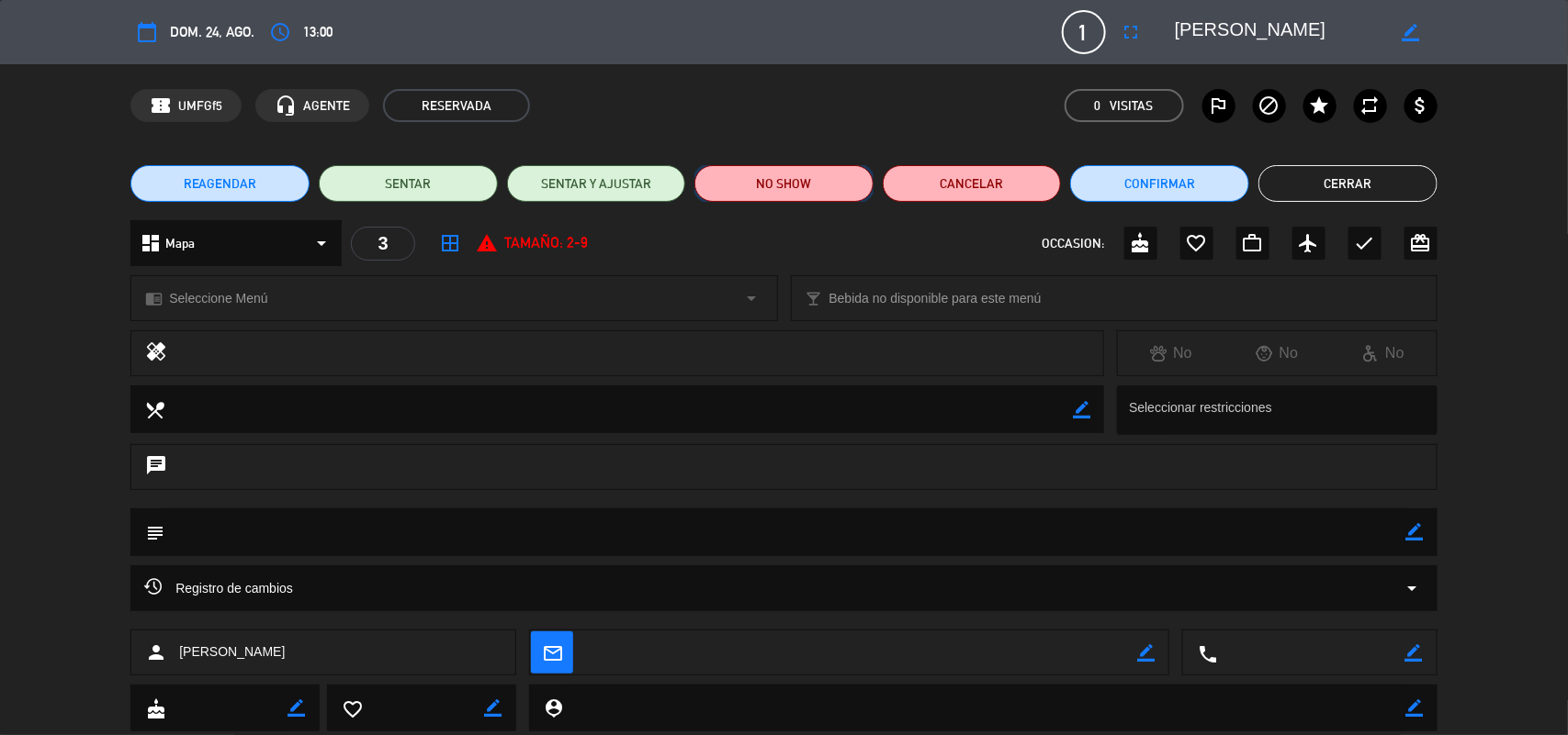
click at [755, 185] on button "NO SHOW" at bounding box center [784, 183] width 179 height 37
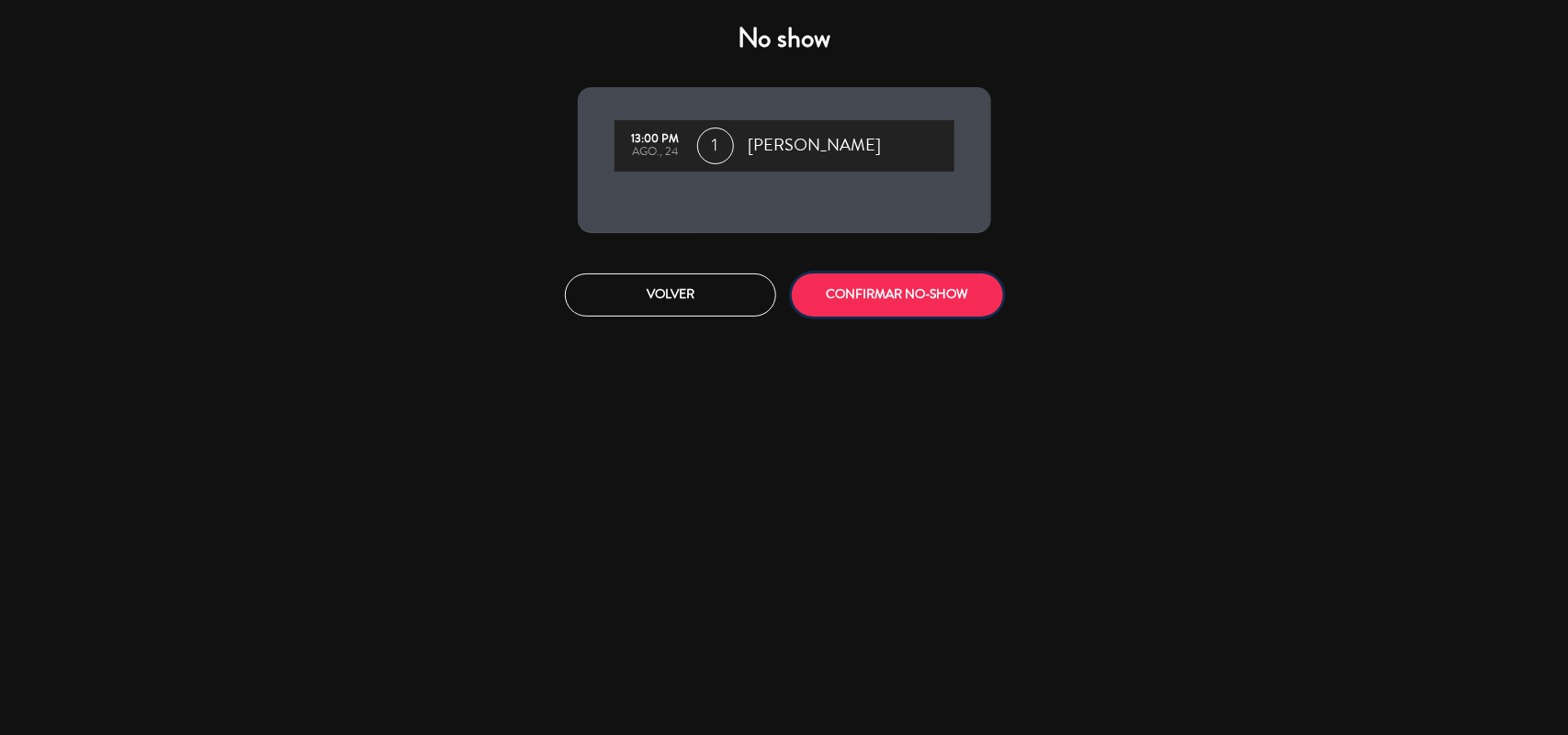
click at [868, 309] on button "CONFIRMAR NO-SHOW" at bounding box center [897, 295] width 211 height 44
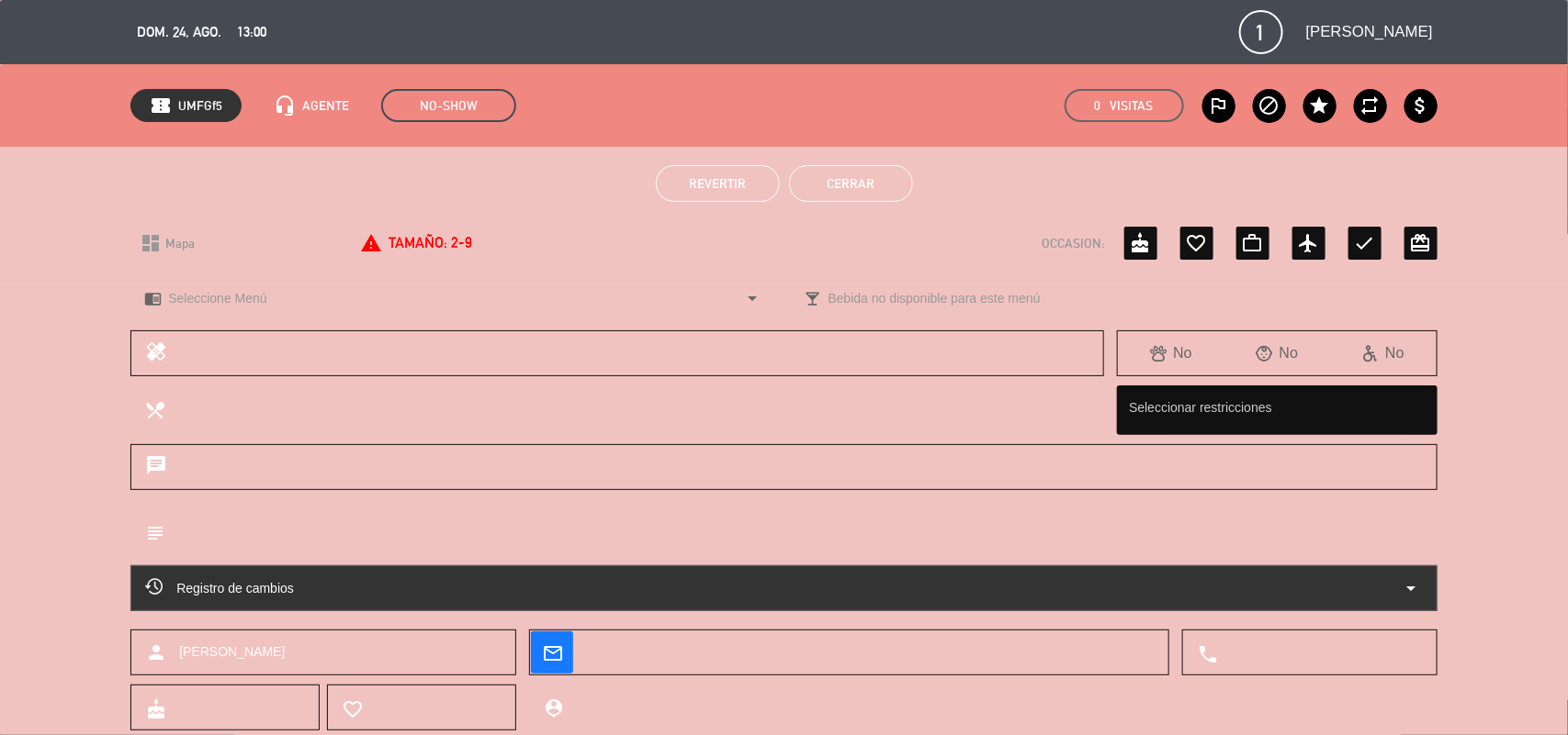
click at [877, 181] on button "Cerrar" at bounding box center [850, 183] width 124 height 37
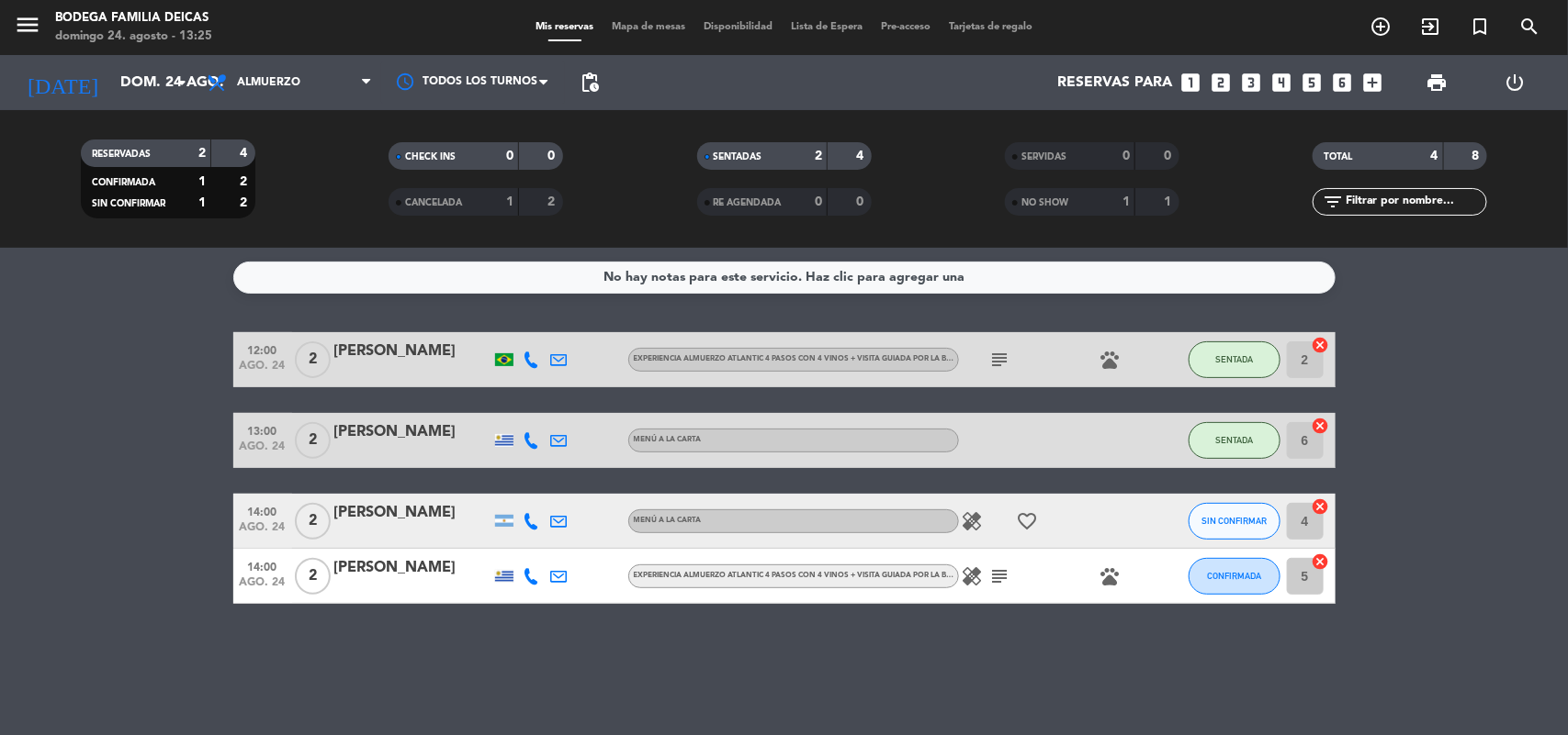
click at [138, 150] on span "RESERVADAS" at bounding box center [121, 154] width 58 height 9
click at [1112, 582] on icon "pets" at bounding box center [1110, 577] width 22 height 22
click at [994, 577] on icon "subject" at bounding box center [1000, 577] width 22 height 22
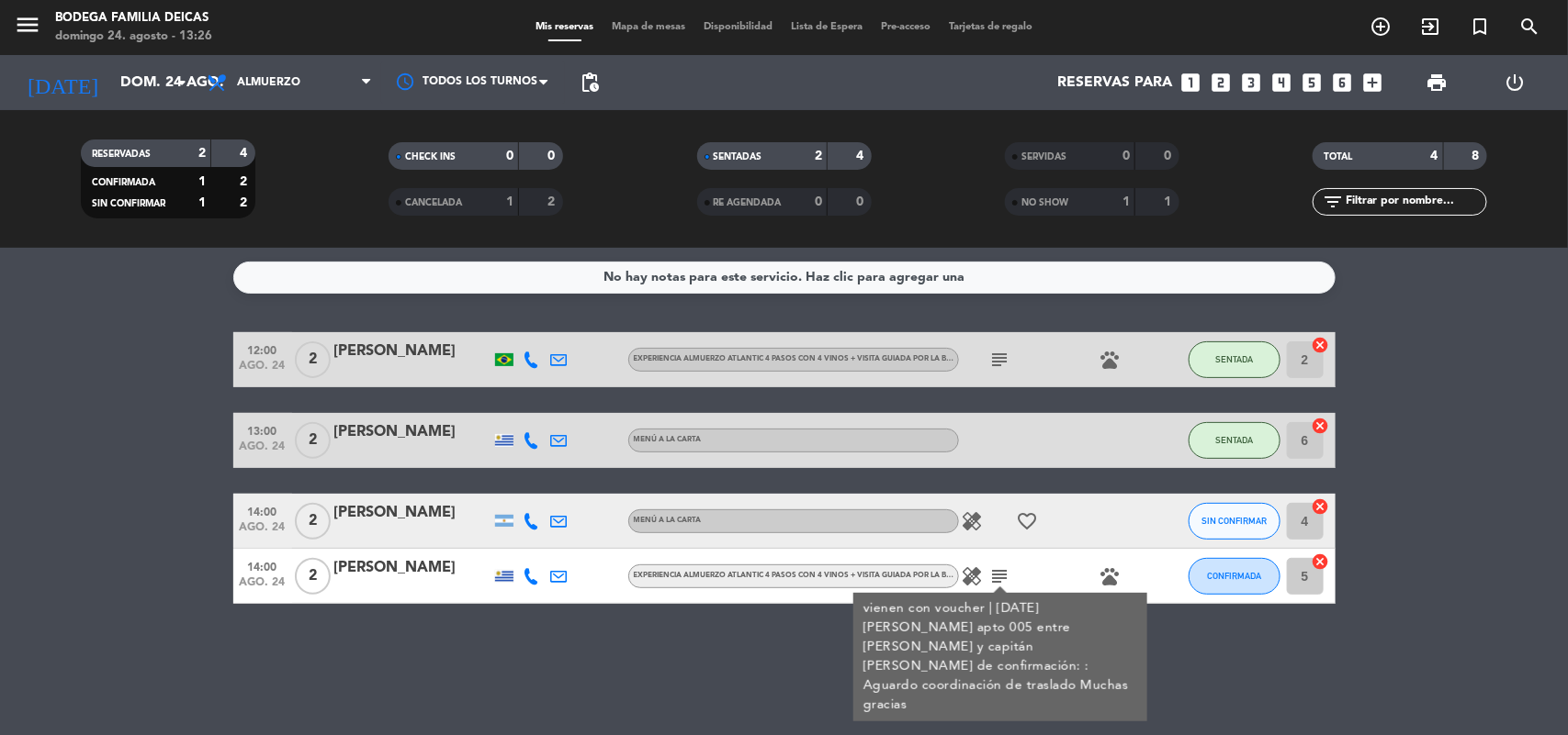
click at [994, 577] on icon "subject" at bounding box center [1000, 577] width 22 height 22
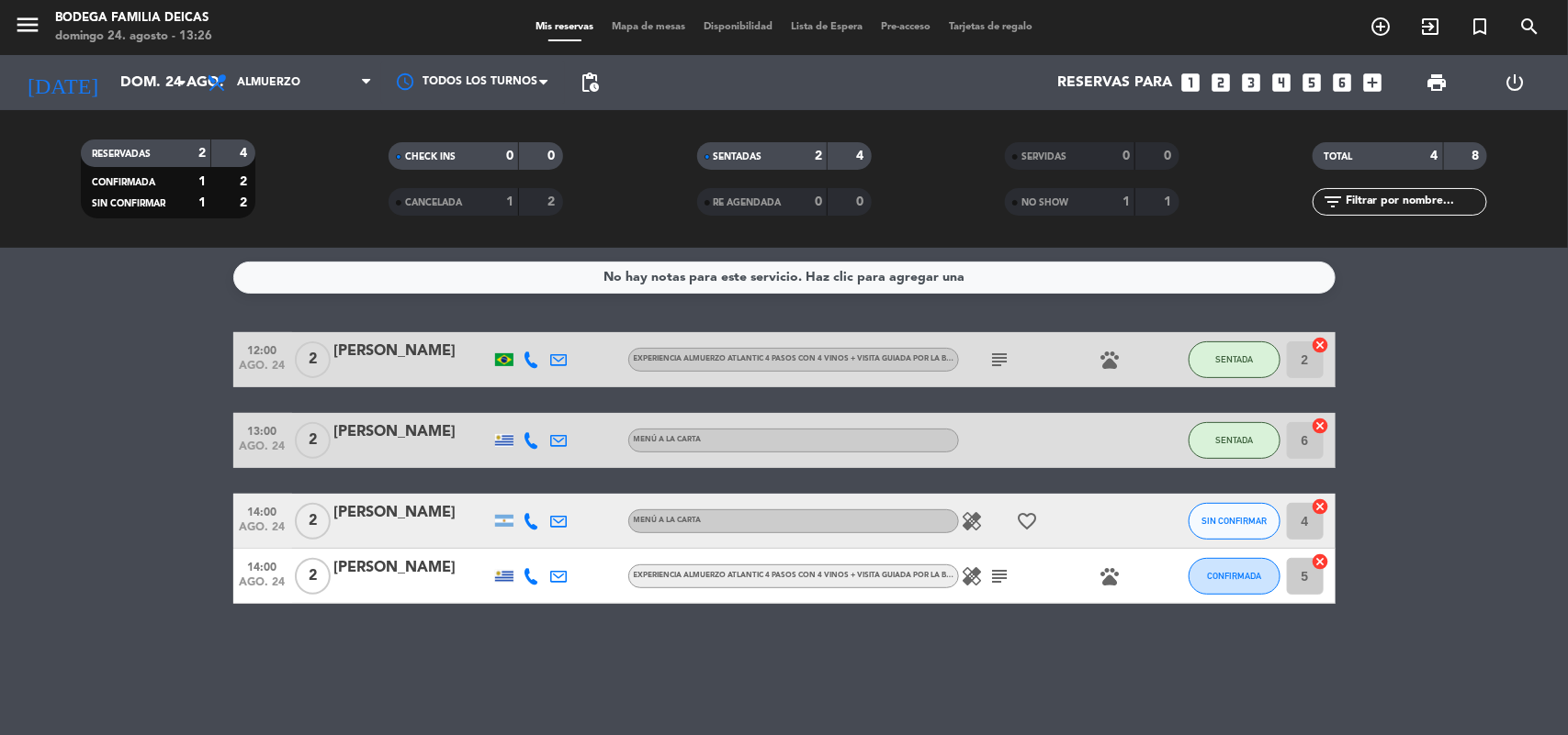
click at [969, 576] on icon "healing" at bounding box center [972, 577] width 22 height 22
click at [438, 578] on div "[PERSON_NAME]" at bounding box center [412, 569] width 157 height 24
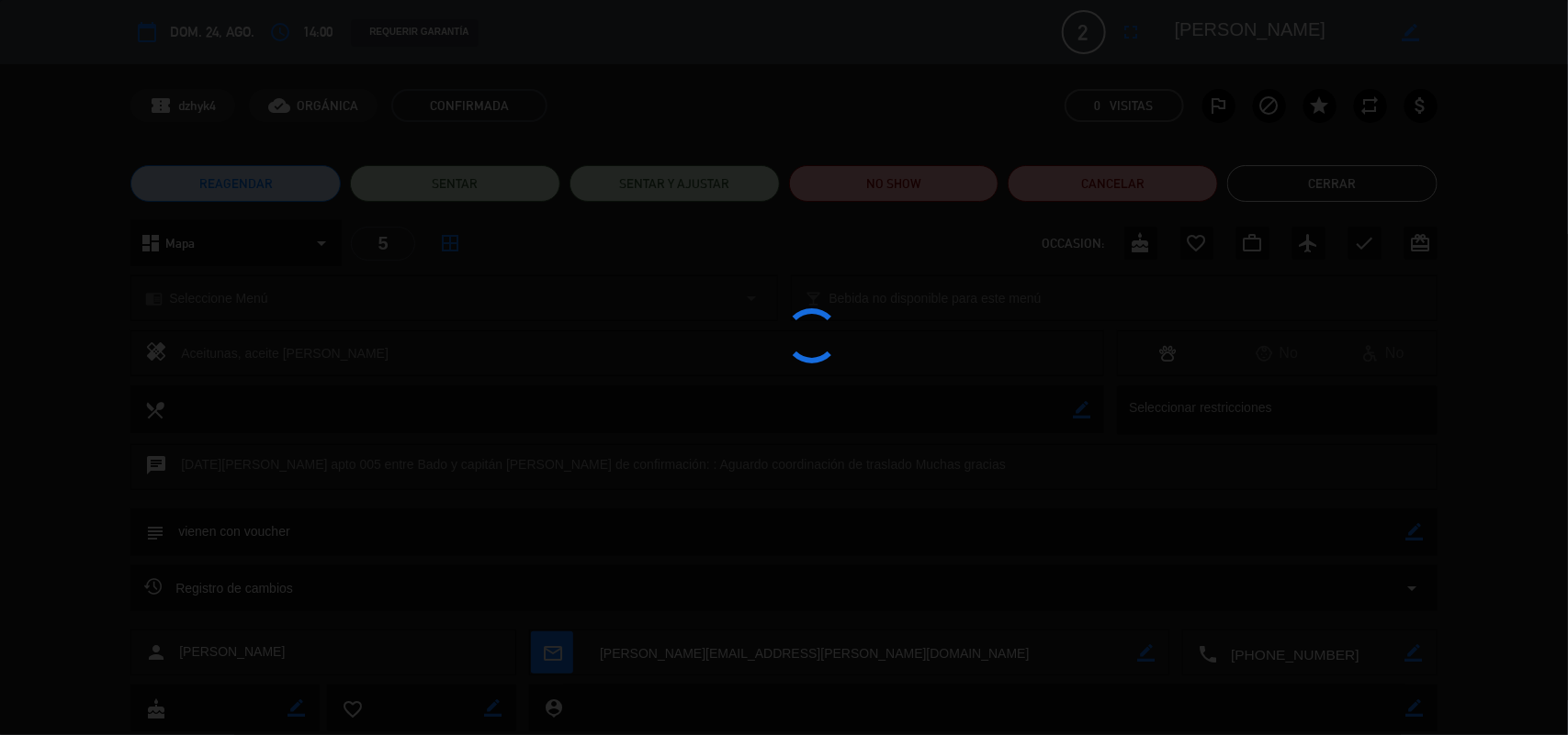
click at [438, 578] on div at bounding box center [784, 368] width 1568 height 735
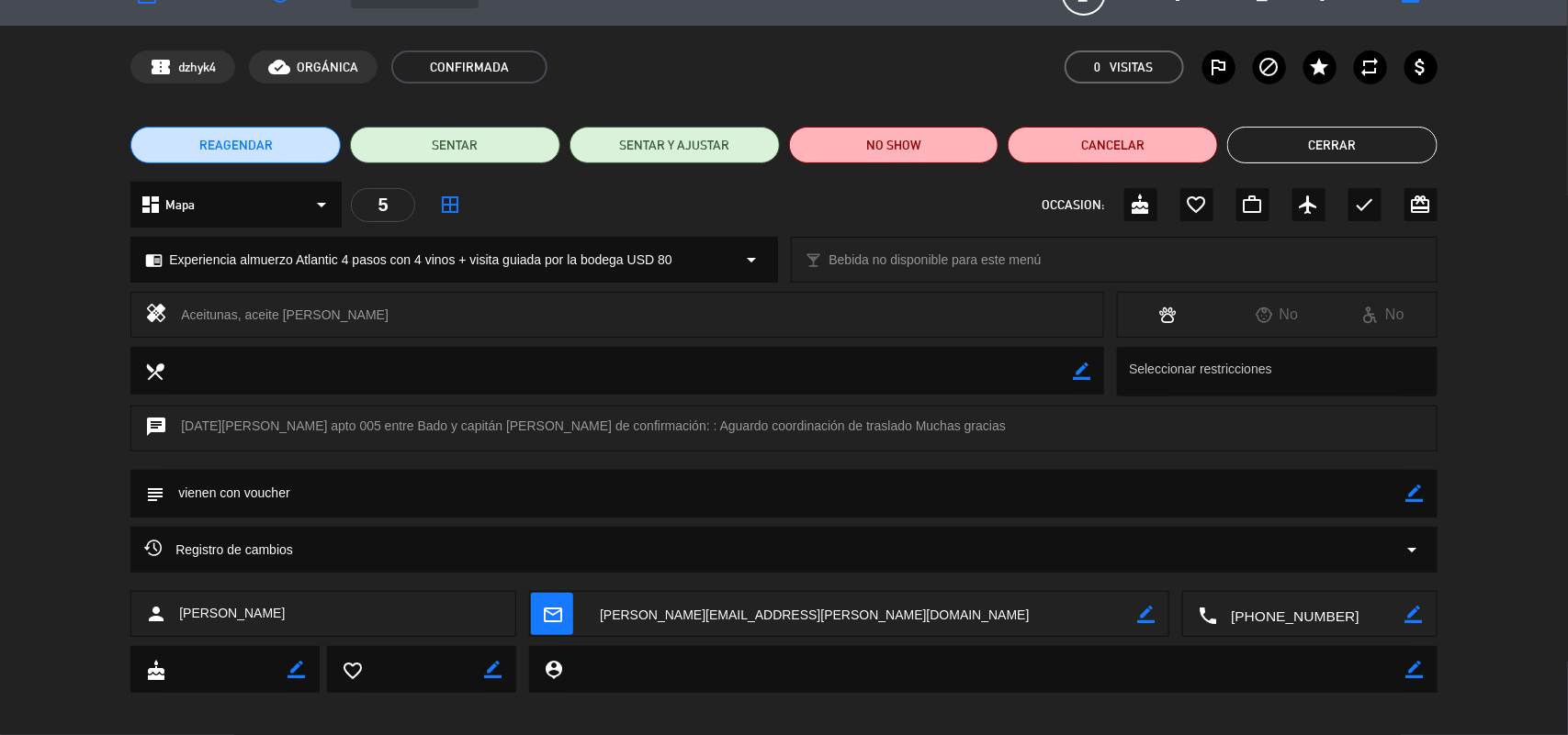
scroll to position [51, 0]
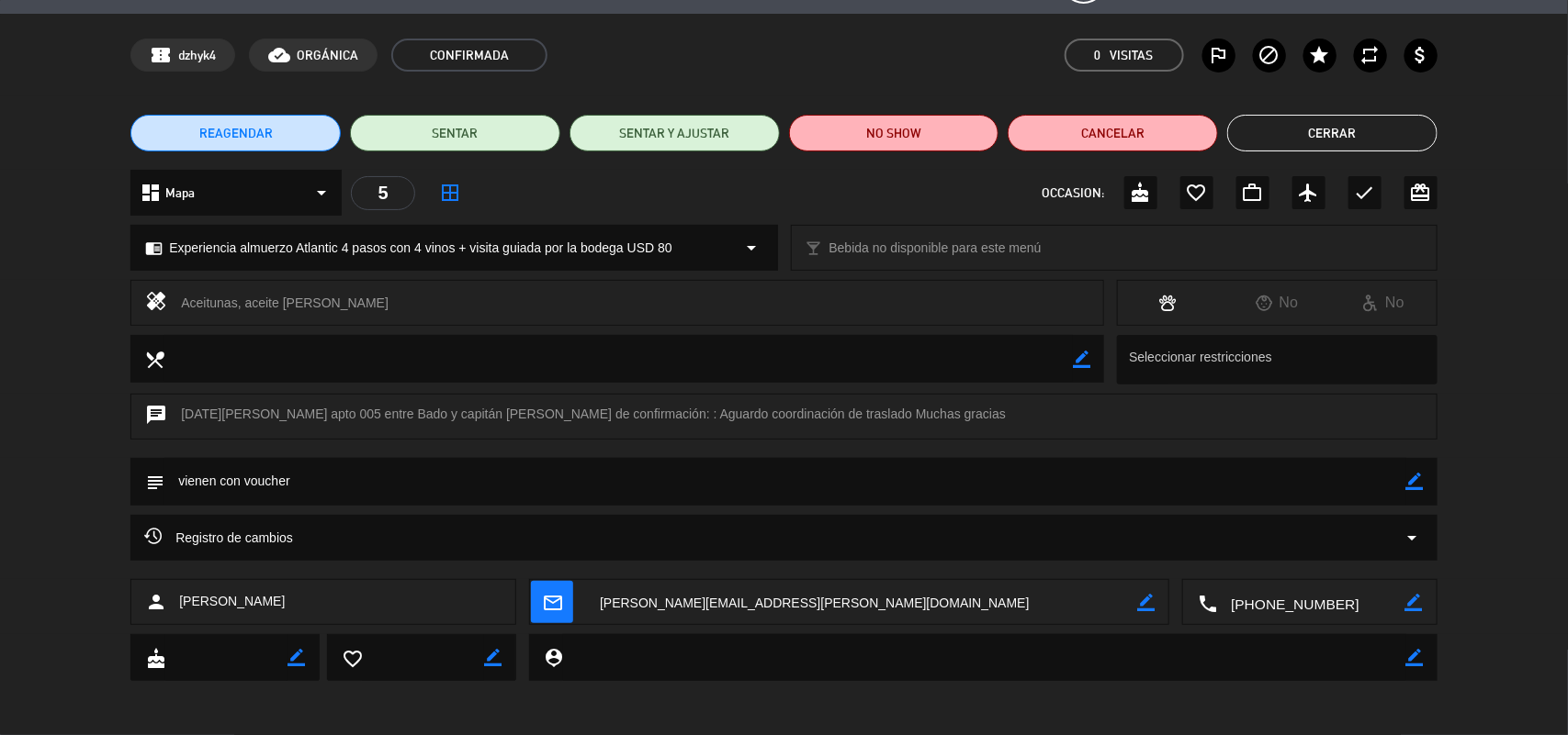
click at [1313, 122] on button "Cerrar" at bounding box center [1332, 133] width 210 height 37
